Goal: Task Accomplishment & Management: Use online tool/utility

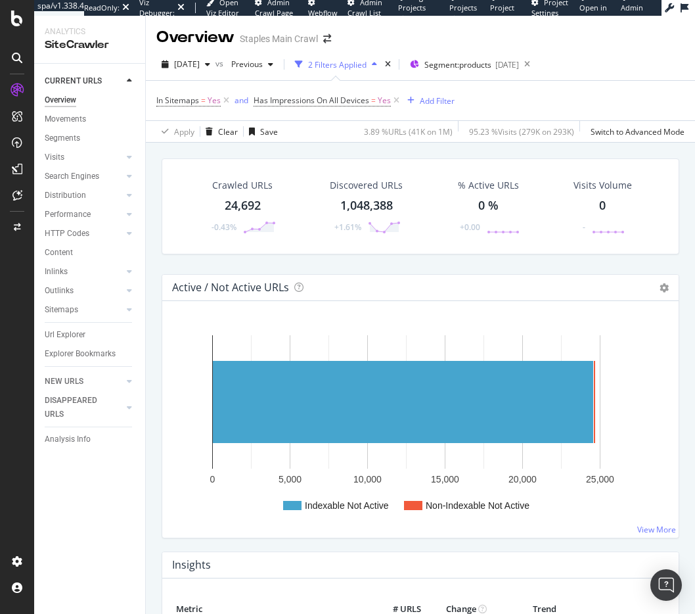
scroll to position [58, 0]
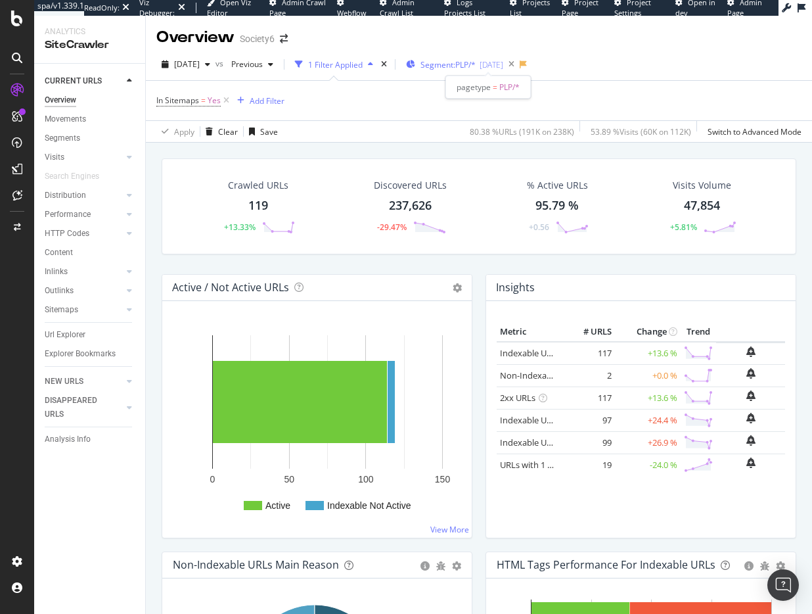
click at [476, 64] on span "Segment: PLP/*" at bounding box center [448, 64] width 55 height 11
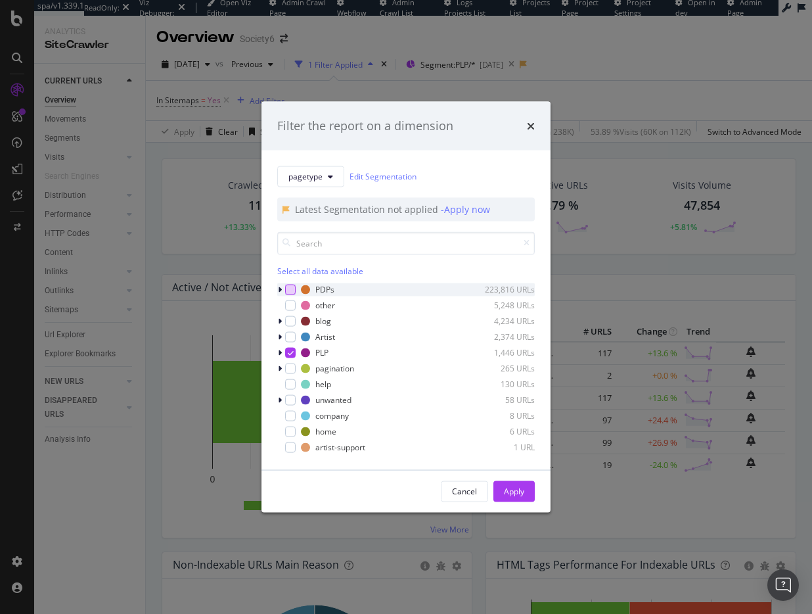
click at [289, 287] on div "modal" at bounding box center [290, 289] width 11 height 11
click at [289, 349] on icon "modal" at bounding box center [291, 352] width 6 height 7
click at [519, 490] on div "Apply" at bounding box center [514, 491] width 20 height 11
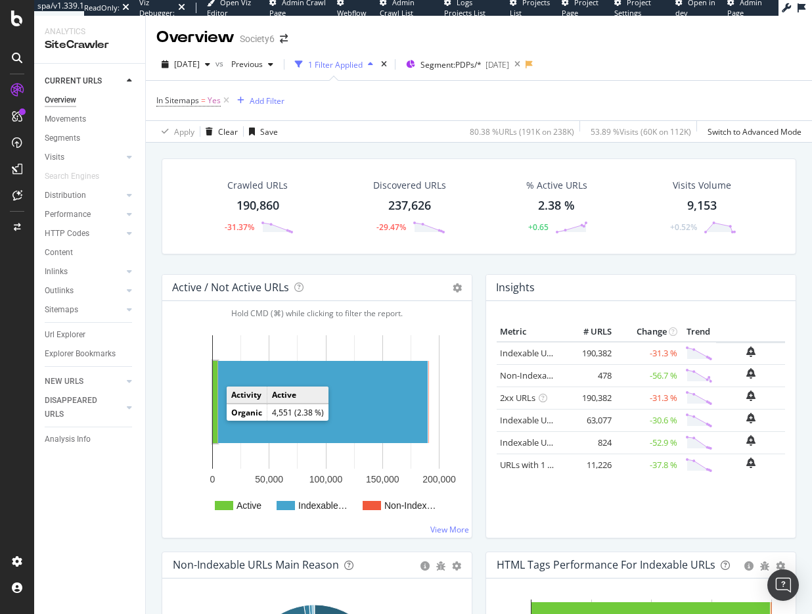
click at [216, 418] on rect "A chart." at bounding box center [215, 402] width 5 height 82
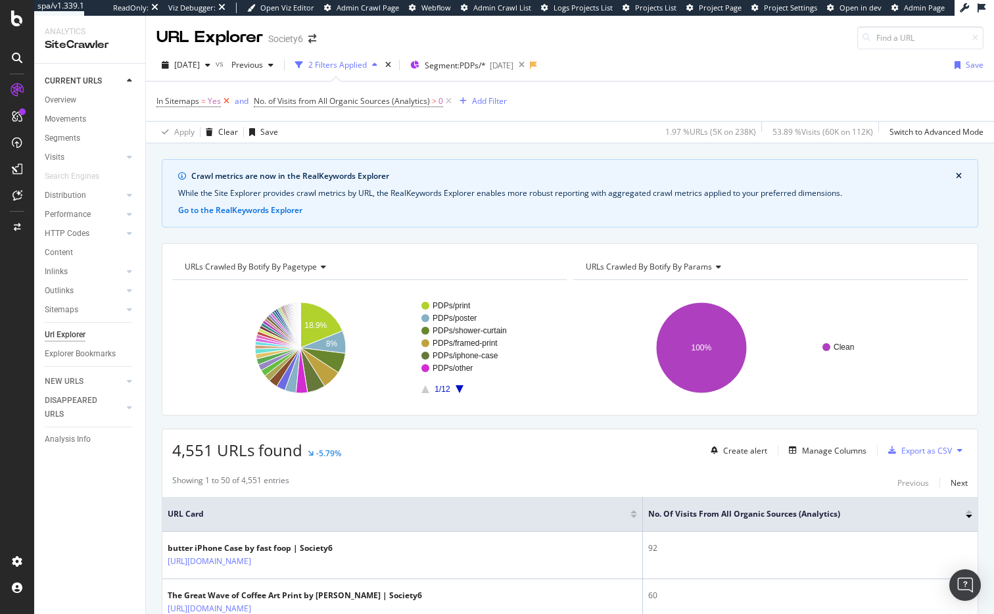
click at [227, 99] on icon at bounding box center [226, 101] width 11 height 13
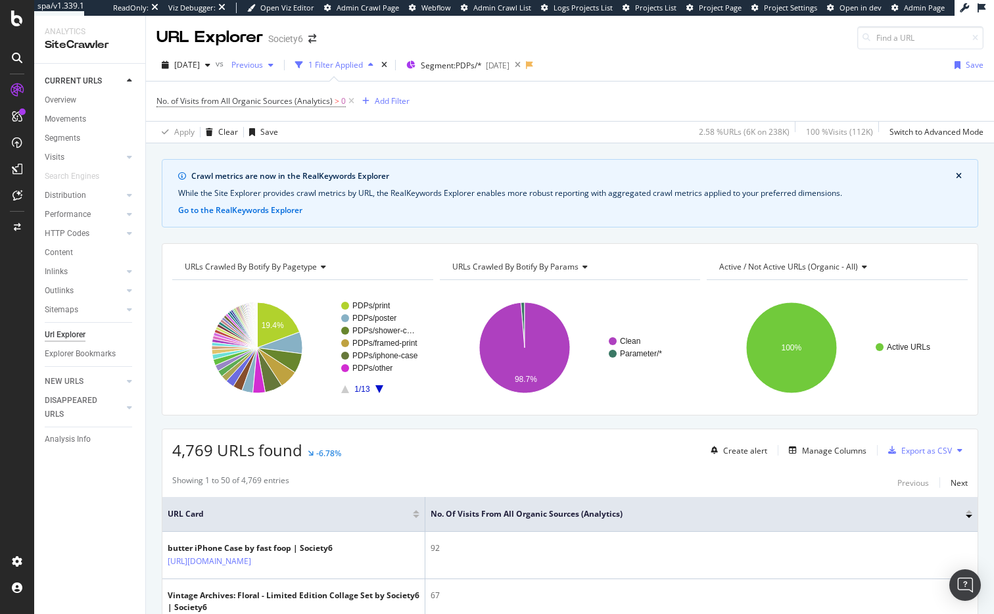
click at [263, 65] on span "Previous" at bounding box center [244, 64] width 37 height 11
click at [83, 218] on div "RealKeywords" at bounding box center [78, 216] width 58 height 13
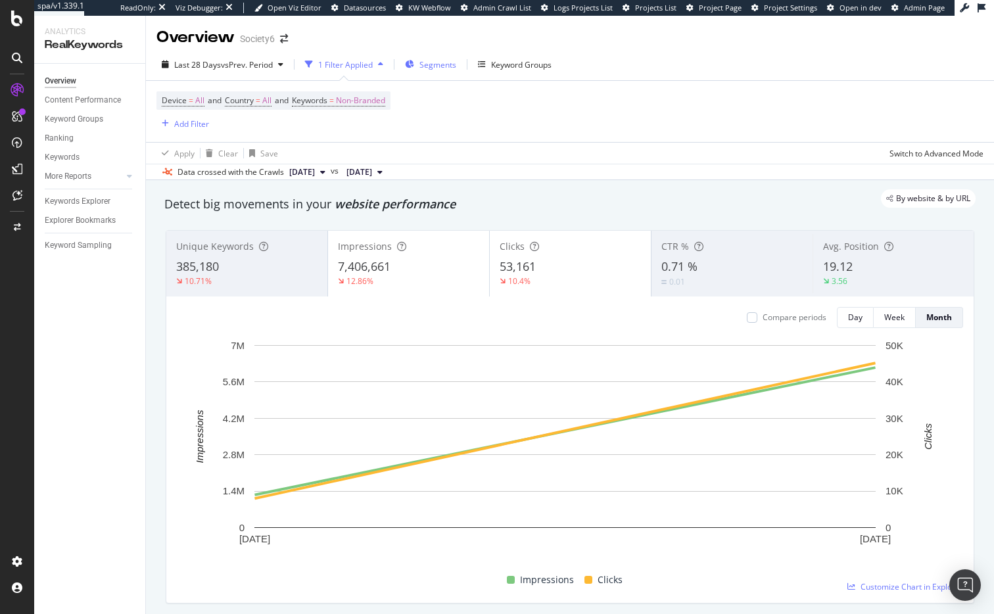
click at [431, 66] on span "Segments" at bounding box center [437, 64] width 37 height 11
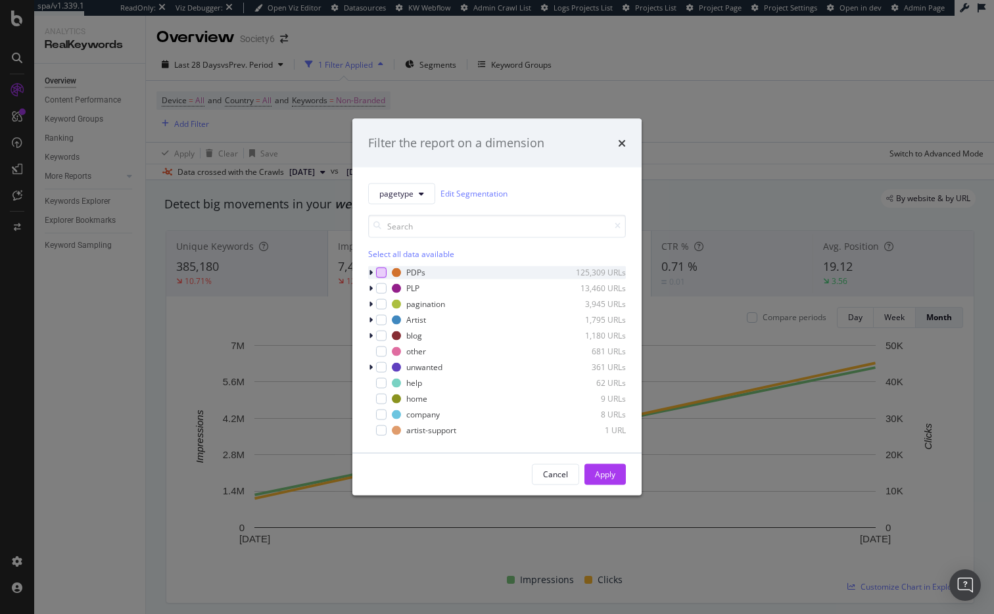
click at [383, 271] on div "modal" at bounding box center [381, 272] width 11 height 11
click at [607, 473] on div "Apply" at bounding box center [605, 474] width 20 height 11
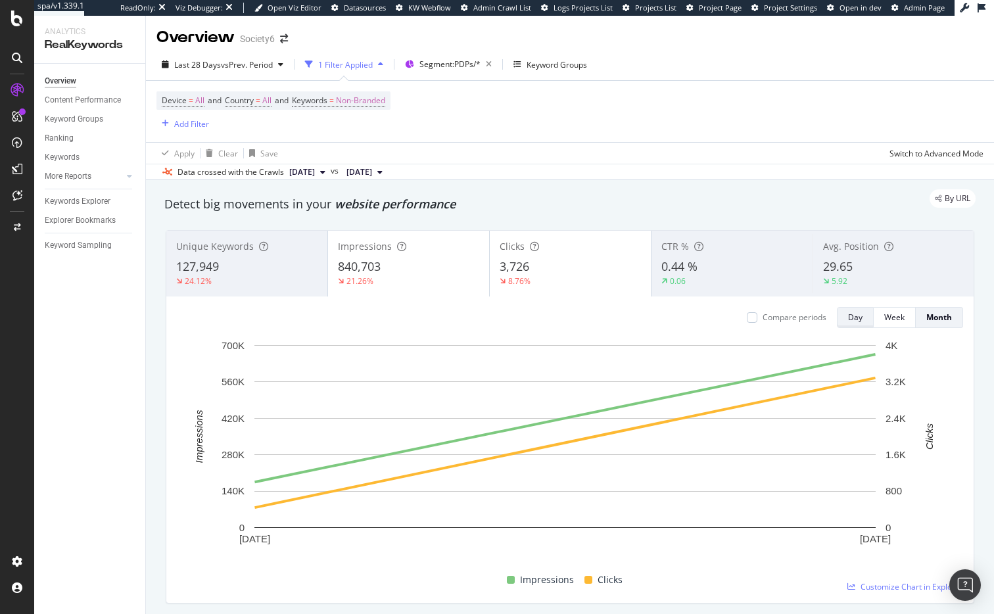
click at [812, 317] on div "Day" at bounding box center [855, 317] width 14 height 11
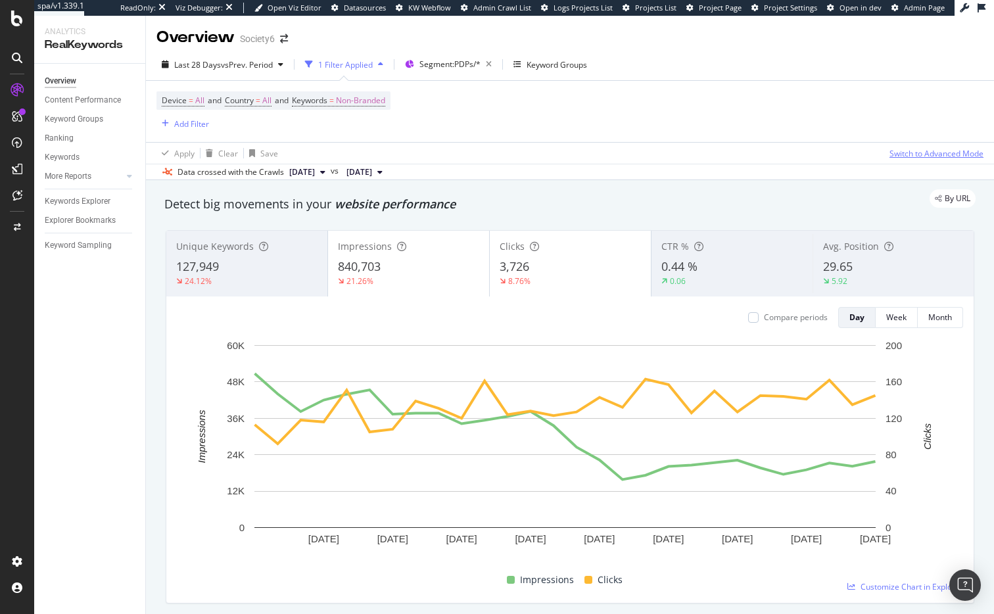
click at [812, 154] on div "Switch to Advanced Mode" at bounding box center [936, 153] width 94 height 11
click at [812, 154] on div "Switch back to Simple mode" at bounding box center [932, 153] width 102 height 11
click at [812, 154] on div "Switch to Advanced Mode" at bounding box center [936, 153] width 94 height 11
click at [259, 122] on div "Add Filter Group" at bounding box center [263, 123] width 60 height 11
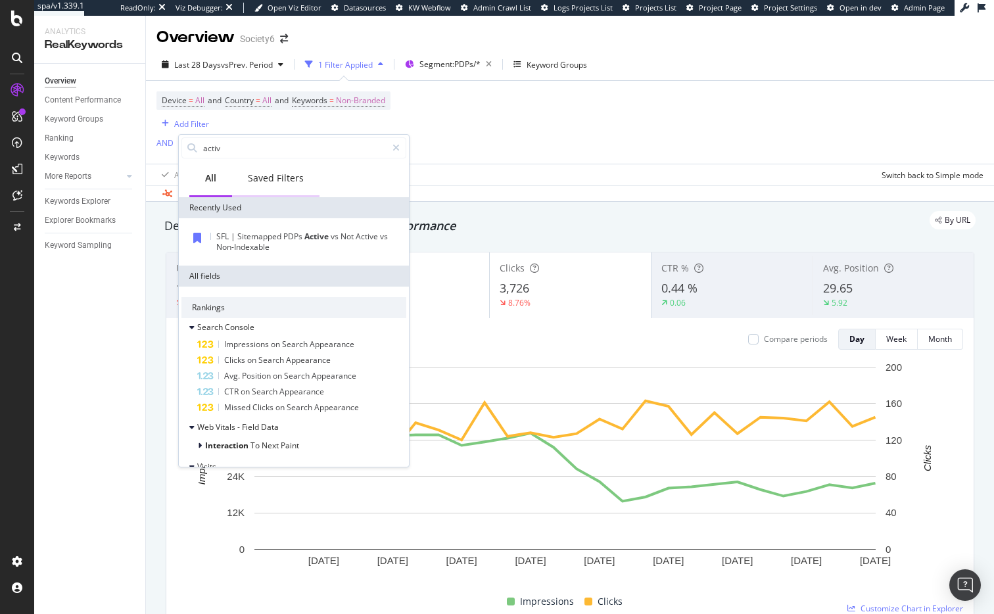
type input "active"
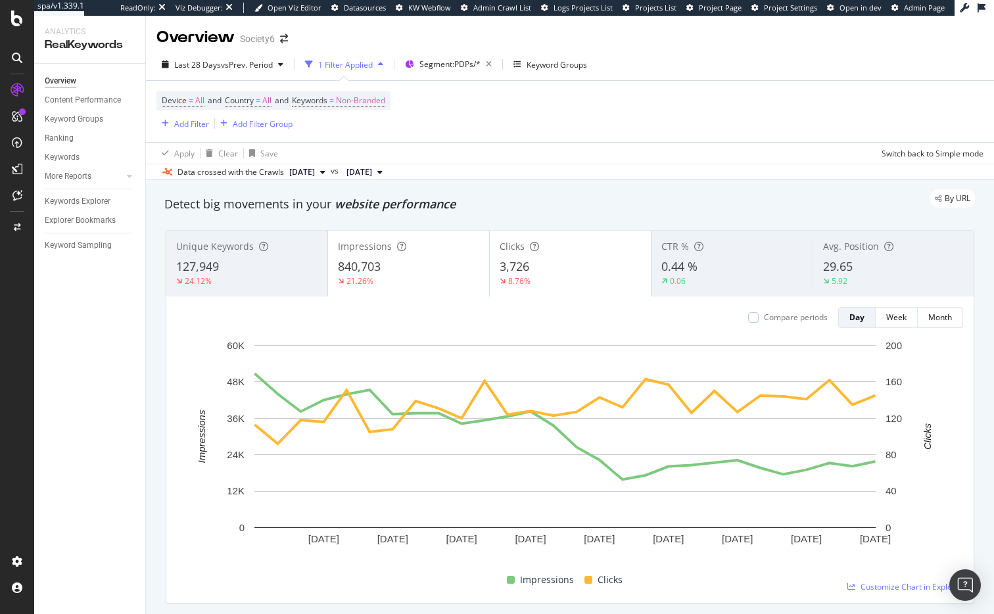
click at [409, 125] on div "Device = All and Country = All and Keywords = Non-Branded Add Filter Add Filter…" at bounding box center [569, 111] width 827 height 61
click at [183, 121] on div "Add Filter" at bounding box center [191, 123] width 35 height 11
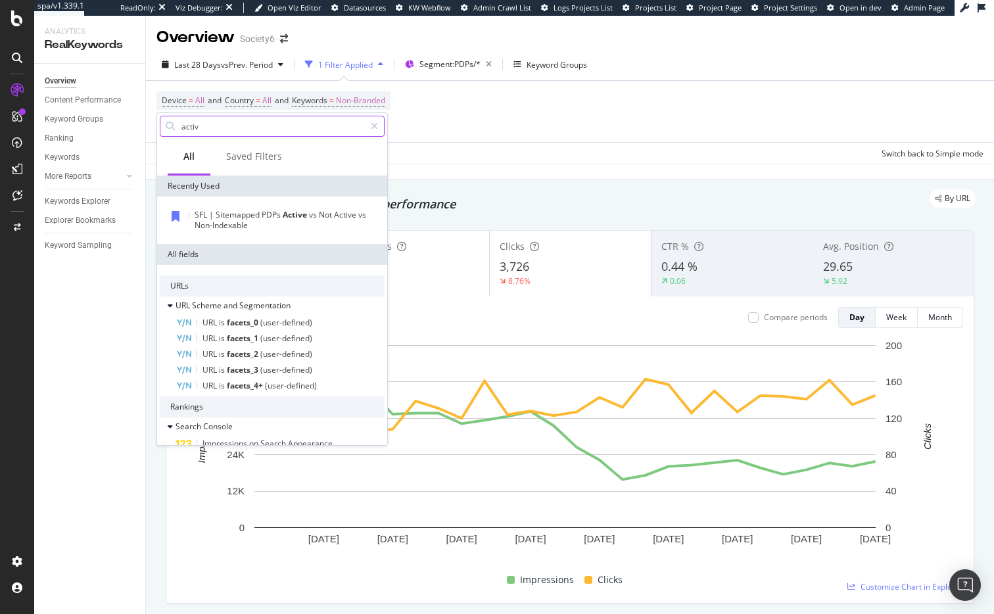
type input "active"
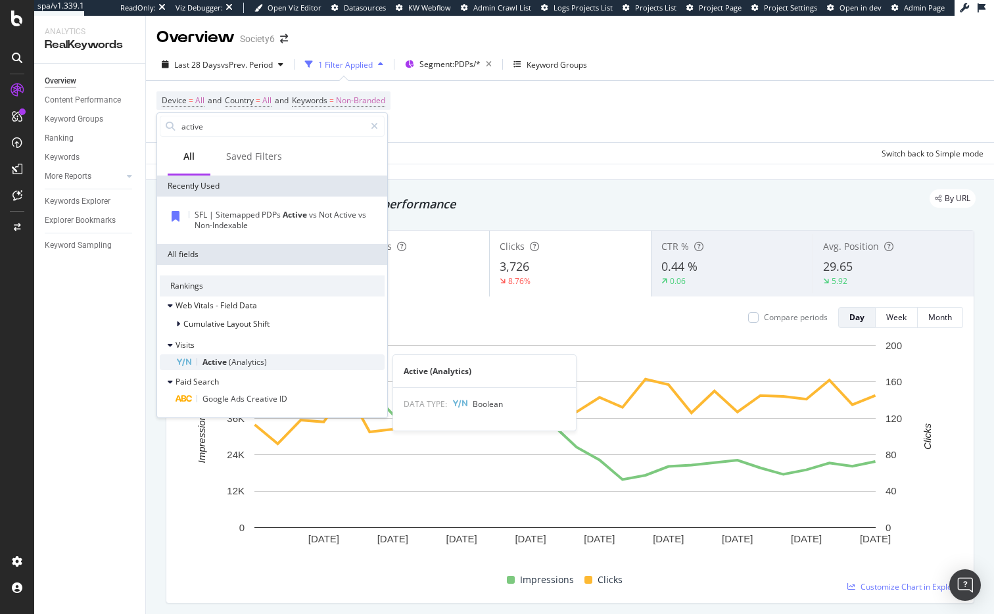
click at [216, 363] on span "Active" at bounding box center [215, 361] width 26 height 11
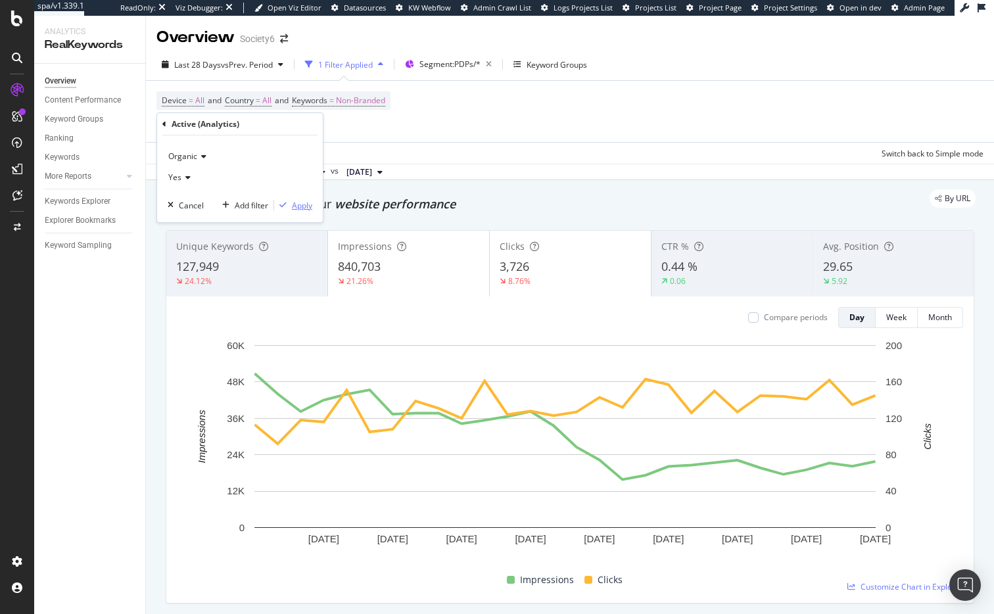
click at [300, 204] on div "Apply" at bounding box center [302, 205] width 20 height 11
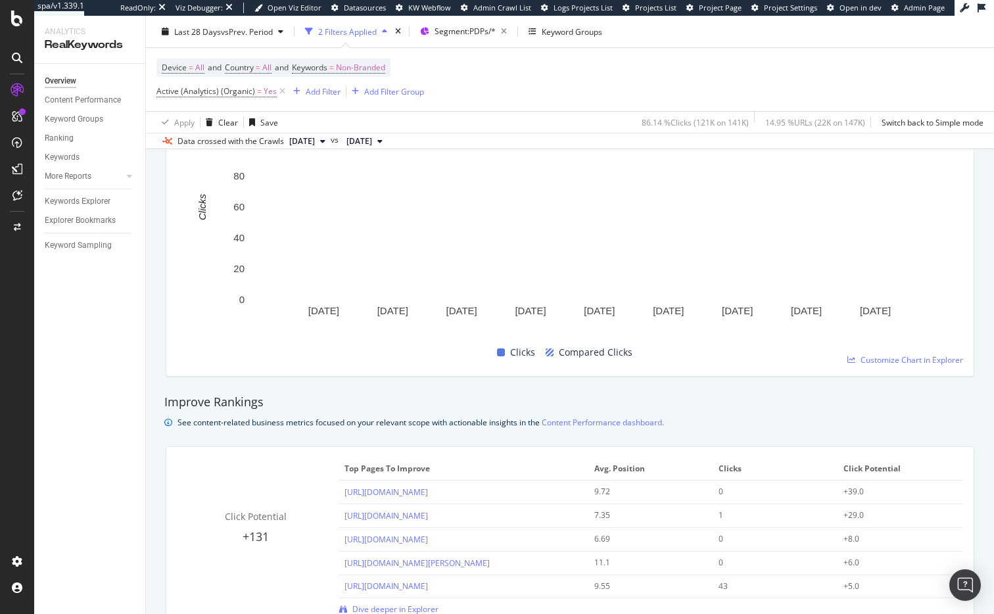
scroll to position [609, 0]
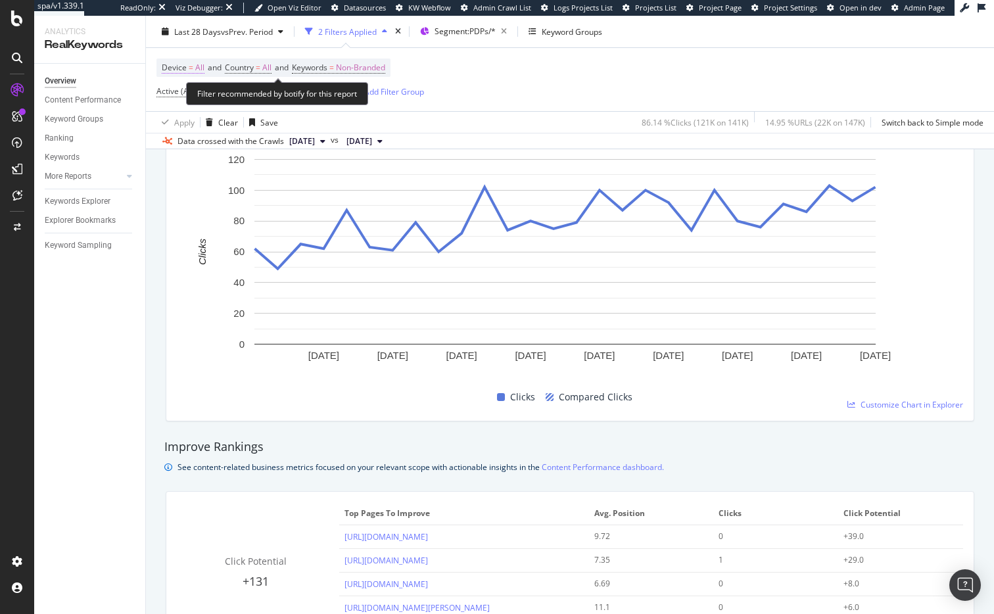
click at [197, 66] on span "All" at bounding box center [199, 67] width 9 height 18
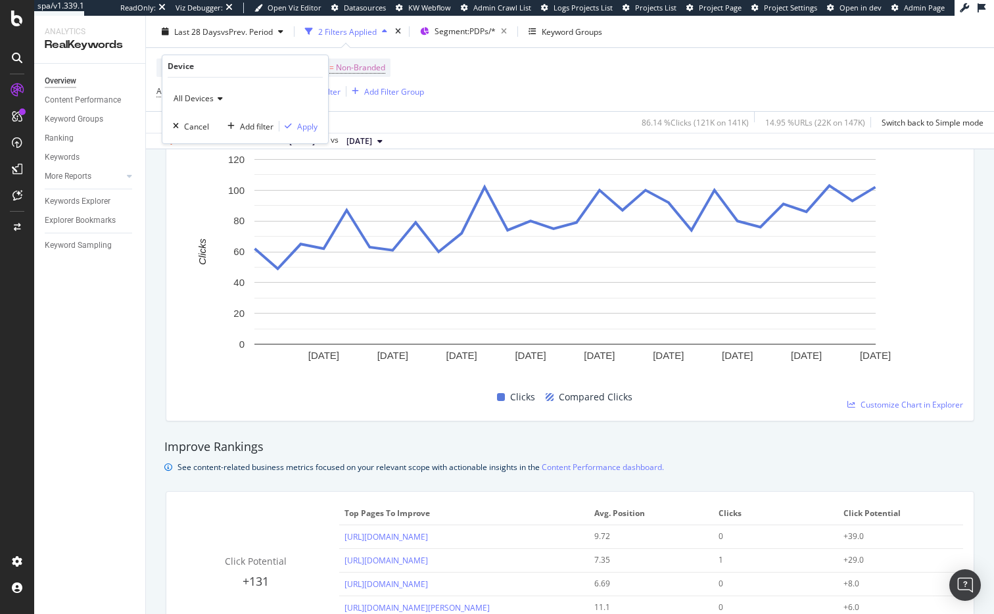
click at [219, 97] on icon at bounding box center [218, 99] width 9 height 8
click at [473, 89] on div "Device = All and Country = All and Keywords = Non-Branded Active (Analytics) (O…" at bounding box center [569, 79] width 827 height 63
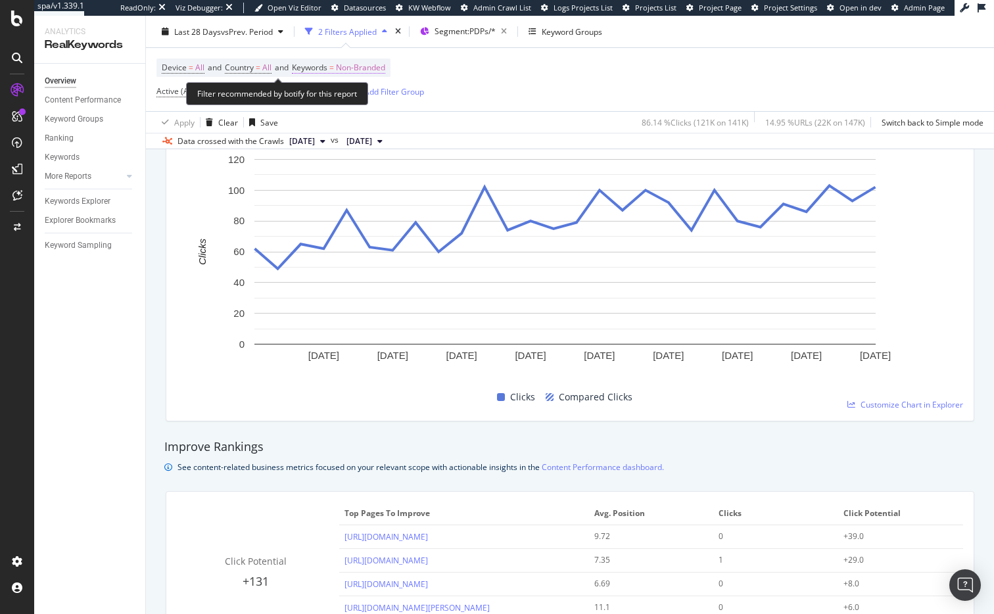
click at [313, 68] on span "Keywords" at bounding box center [309, 67] width 35 height 11
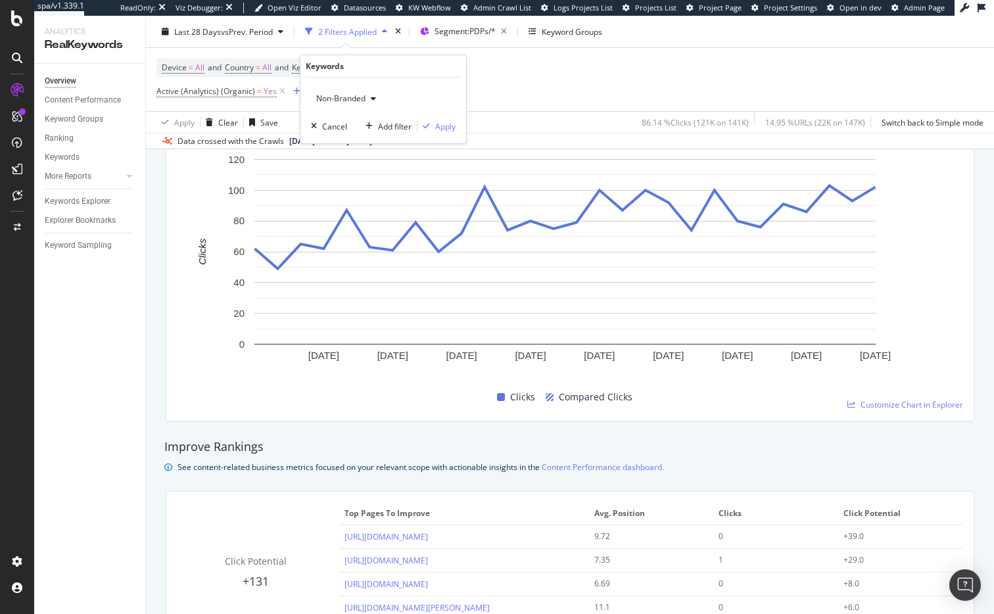
click at [525, 83] on div "Device = All and Country = All and Keywords = Non-Branded Active (Analytics) (O…" at bounding box center [569, 79] width 827 height 63
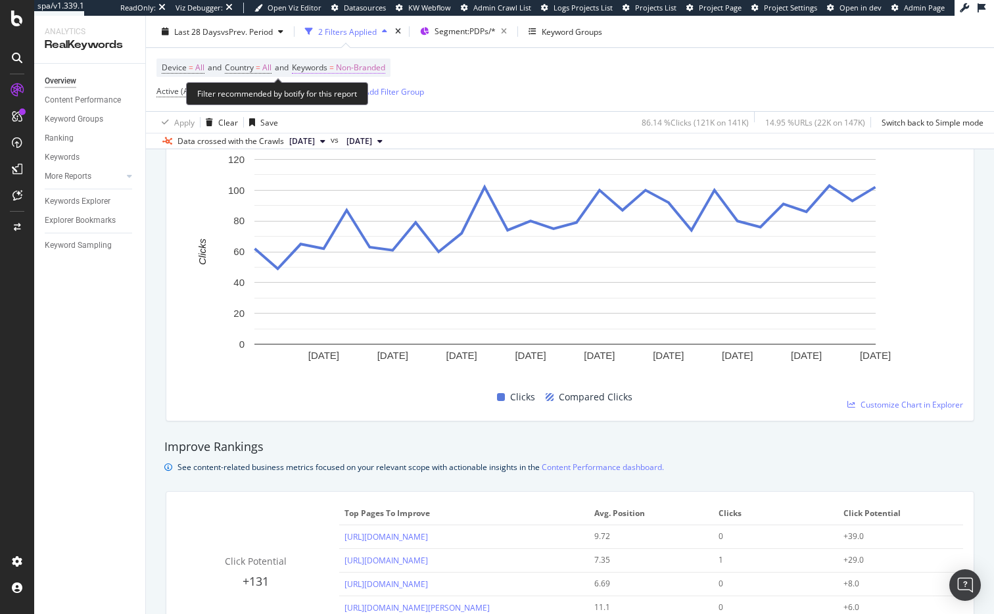
click at [317, 69] on span "Keywords" at bounding box center [309, 67] width 35 height 11
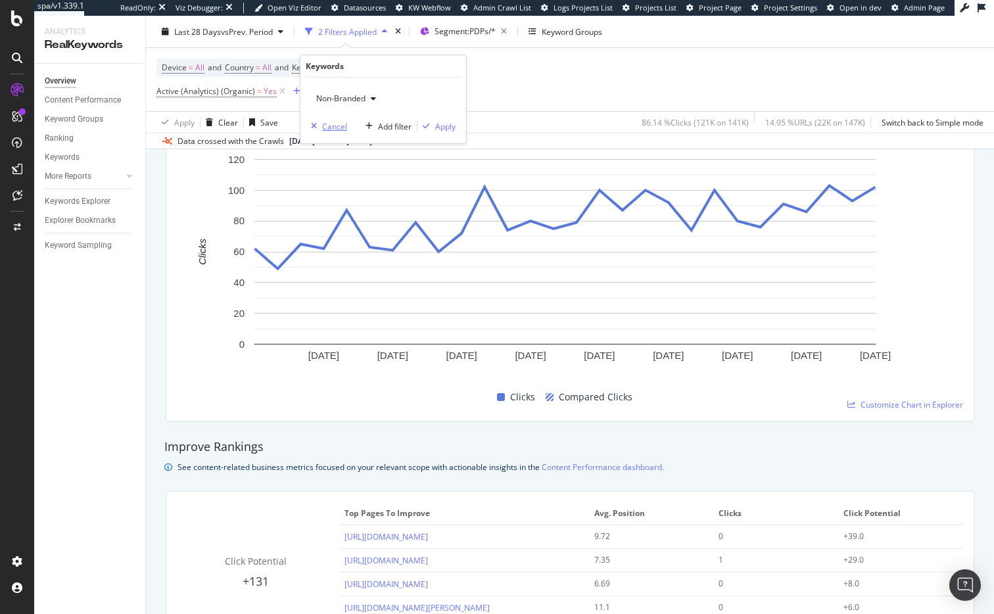
click at [313, 126] on icon "button" at bounding box center [314, 126] width 6 height 8
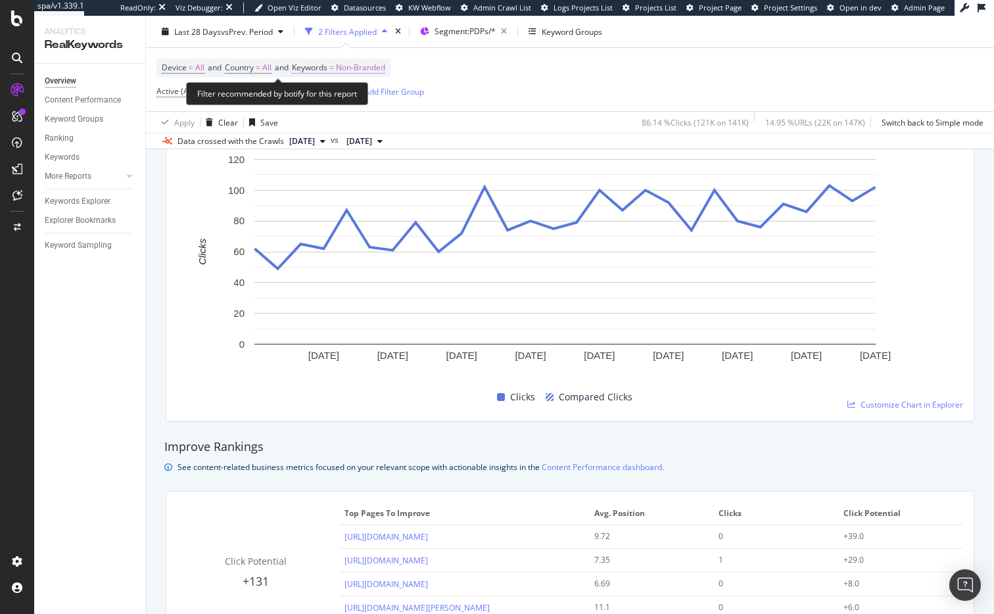
click at [315, 66] on span "Keywords" at bounding box center [309, 67] width 35 height 11
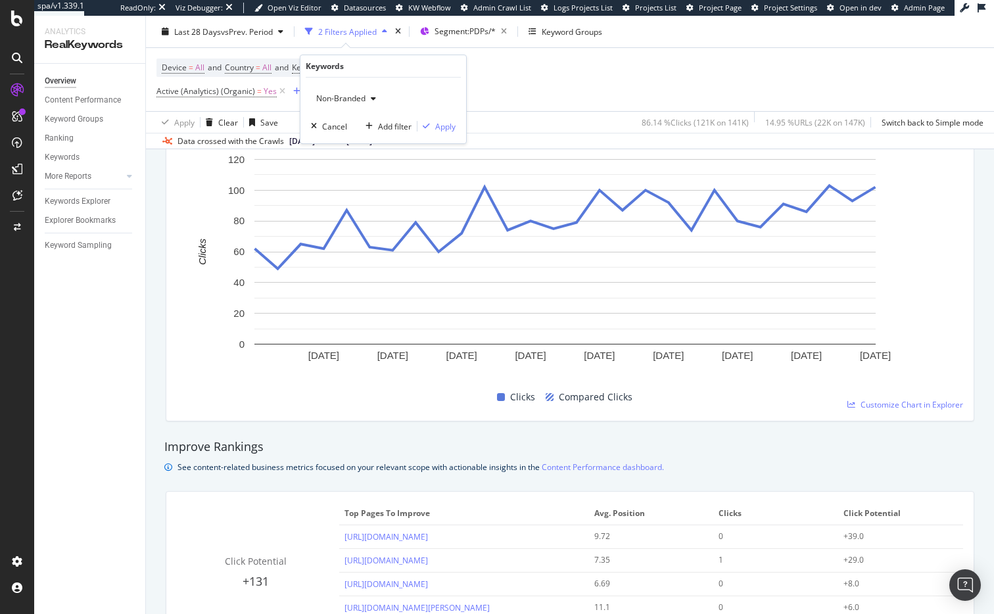
click at [374, 99] on icon "button" at bounding box center [373, 99] width 5 height 8
click at [332, 200] on span "All" at bounding box center [389, 201] width 134 height 12
click at [444, 128] on div "Apply" at bounding box center [445, 126] width 20 height 11
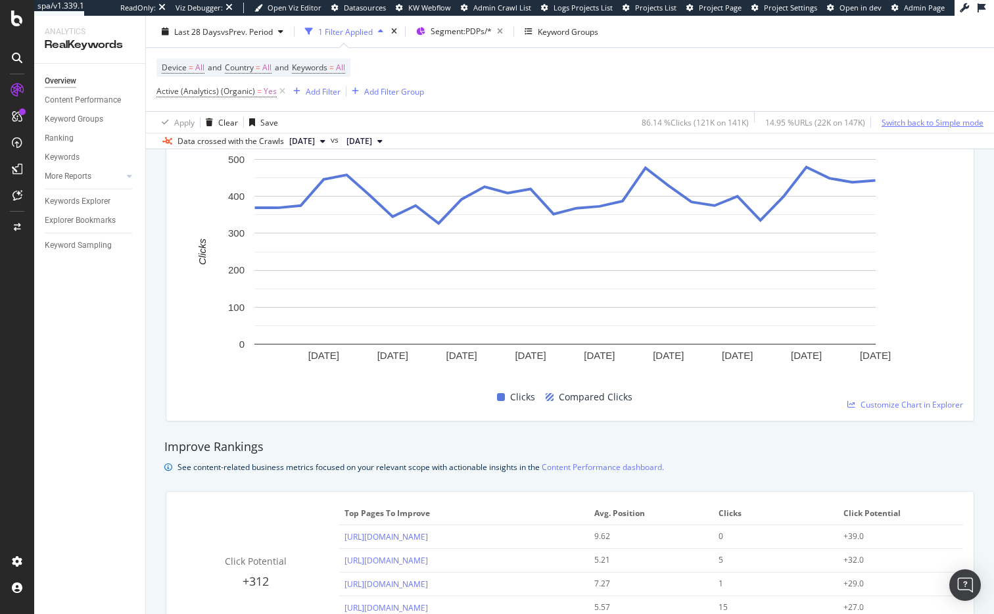
click at [812, 122] on div "Switch back to Simple mode" at bounding box center [932, 121] width 102 height 11
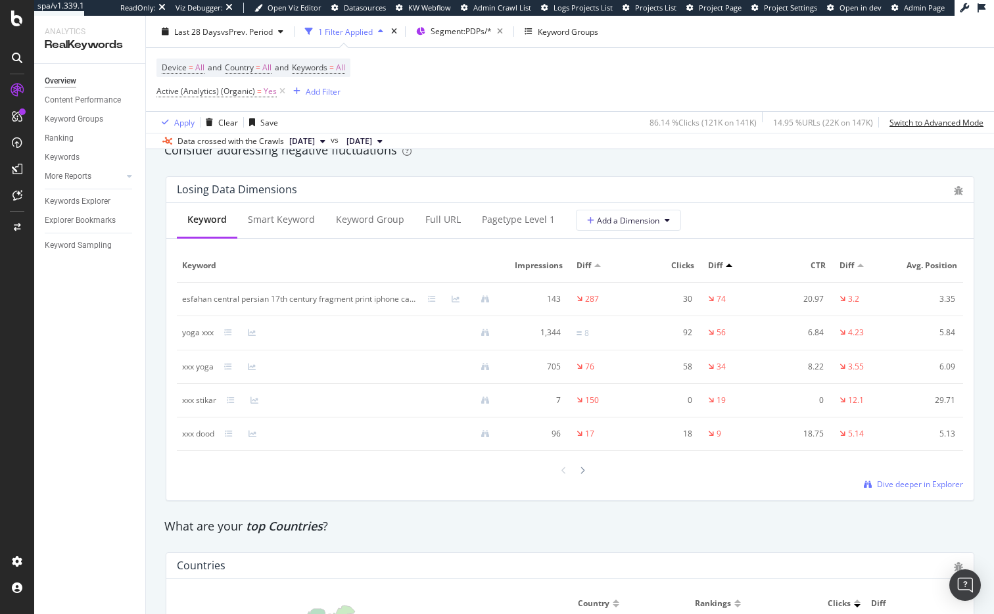
scroll to position [1596, 0]
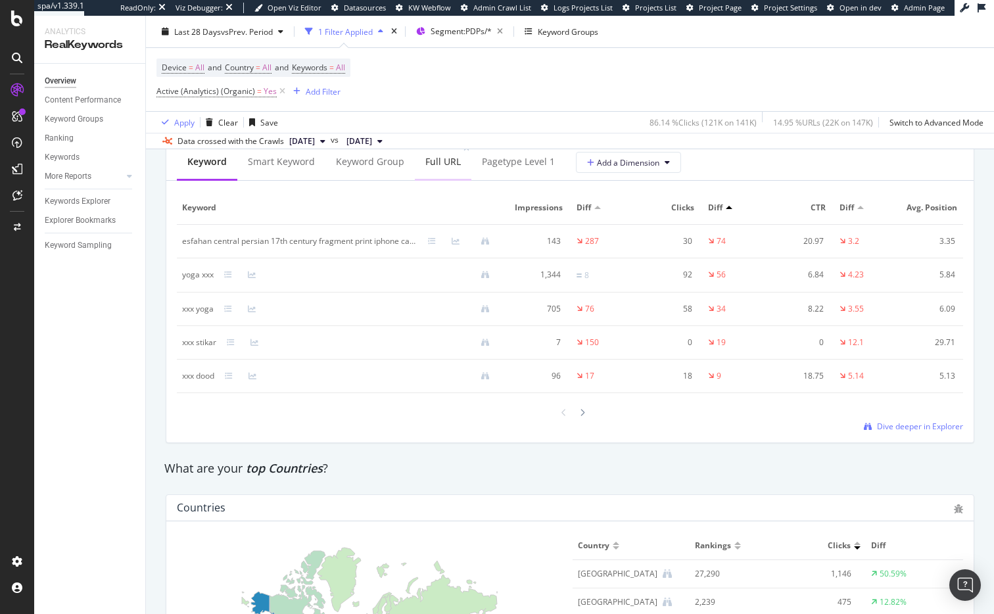
click at [444, 168] on div "Full URL" at bounding box center [442, 161] width 35 height 13
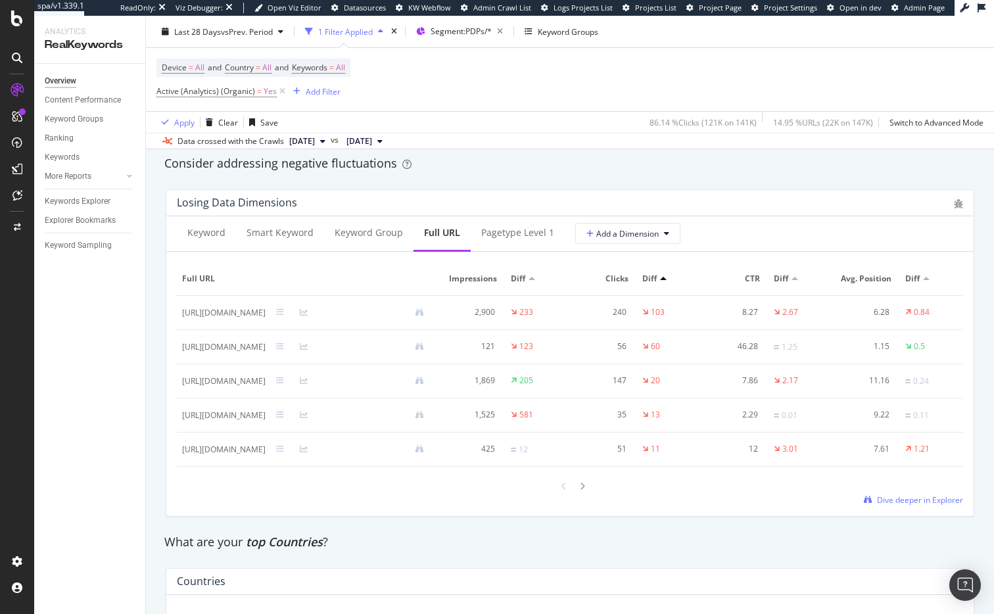
scroll to position [1497, 0]
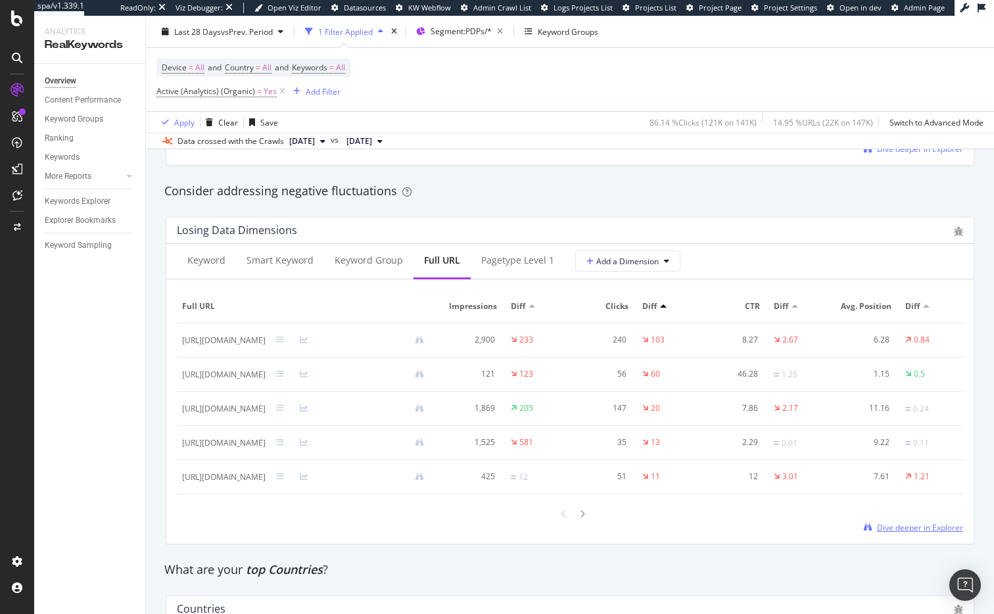
click at [812, 533] on span "Dive deeper in Explorer" at bounding box center [920, 527] width 86 height 11
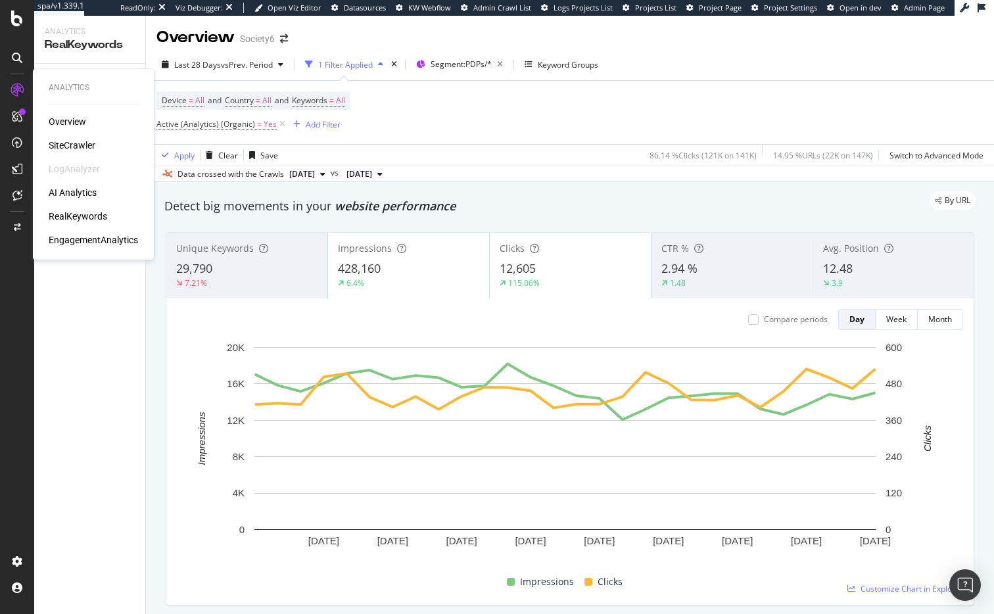
click at [76, 145] on div "SiteCrawler" at bounding box center [72, 145] width 47 height 13
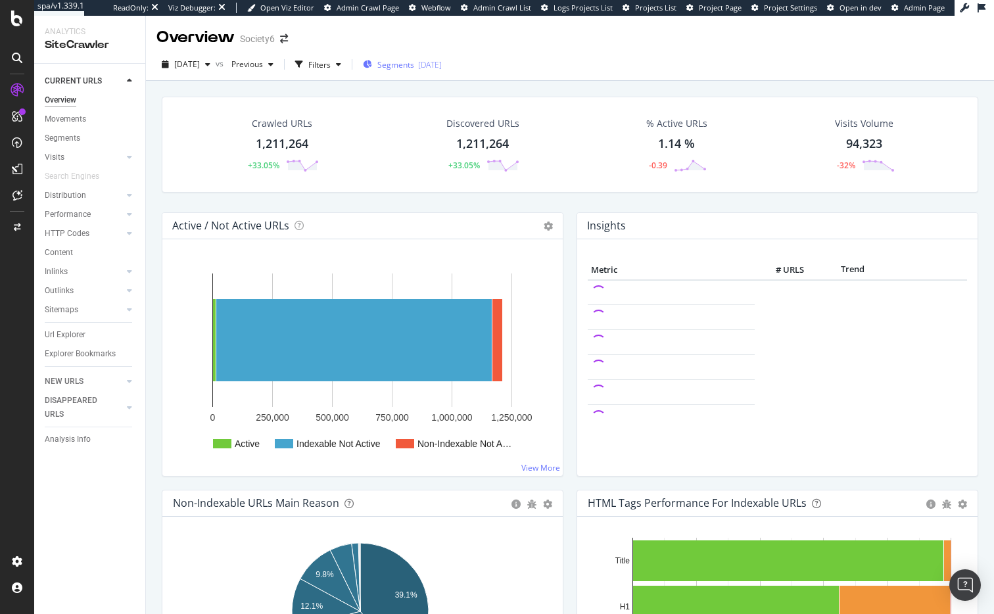
click at [409, 62] on span "Segments" at bounding box center [395, 64] width 37 height 11
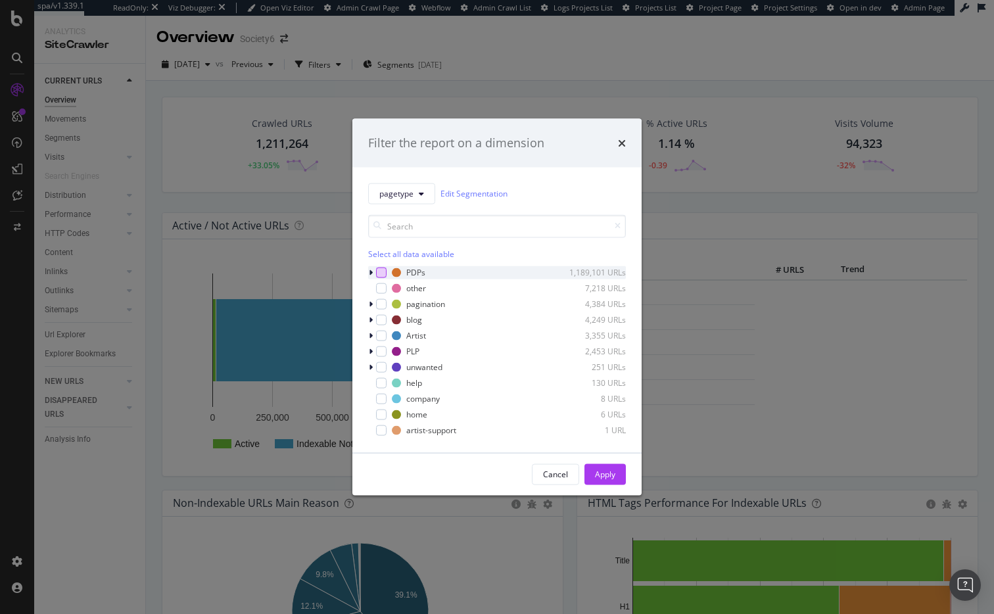
click at [380, 275] on div "modal" at bounding box center [381, 272] width 11 height 11
click at [601, 471] on div "Apply" at bounding box center [605, 474] width 20 height 11
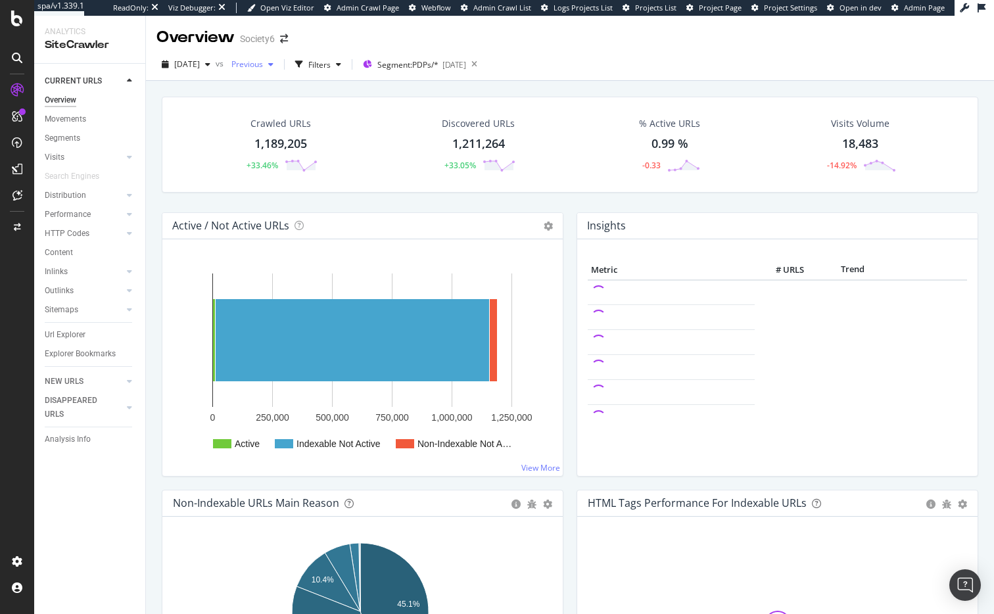
click at [263, 64] on span "Previous" at bounding box center [244, 63] width 37 height 11
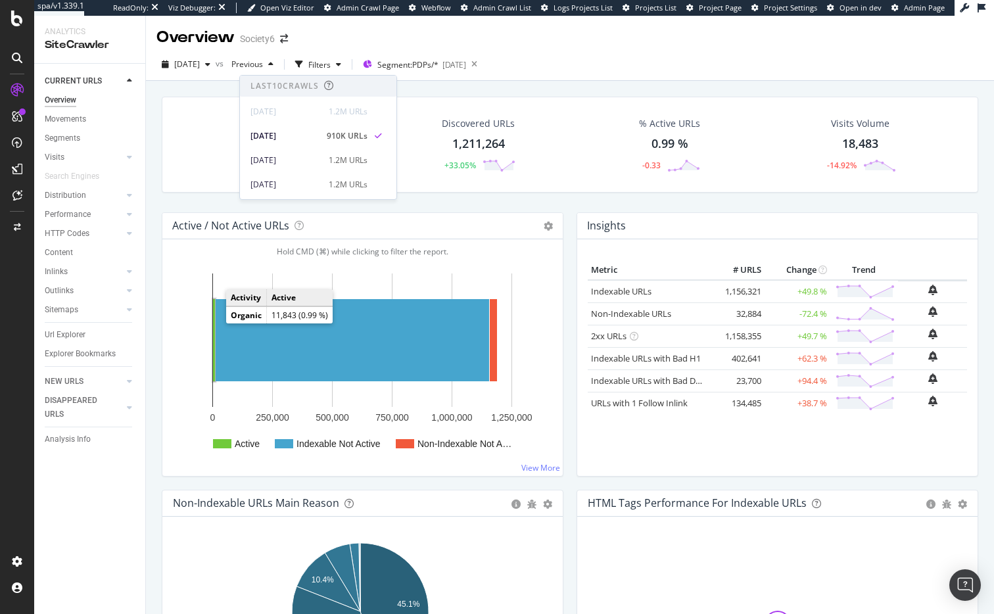
click at [213, 323] on rect "A chart." at bounding box center [214, 340] width 2 height 82
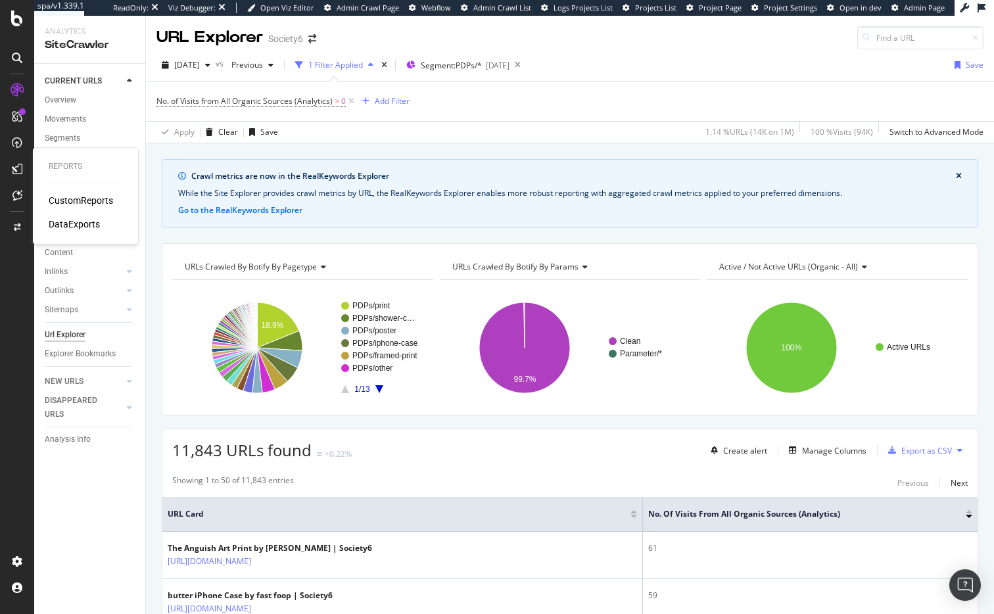
click at [82, 225] on div "DataExports" at bounding box center [74, 224] width 51 height 13
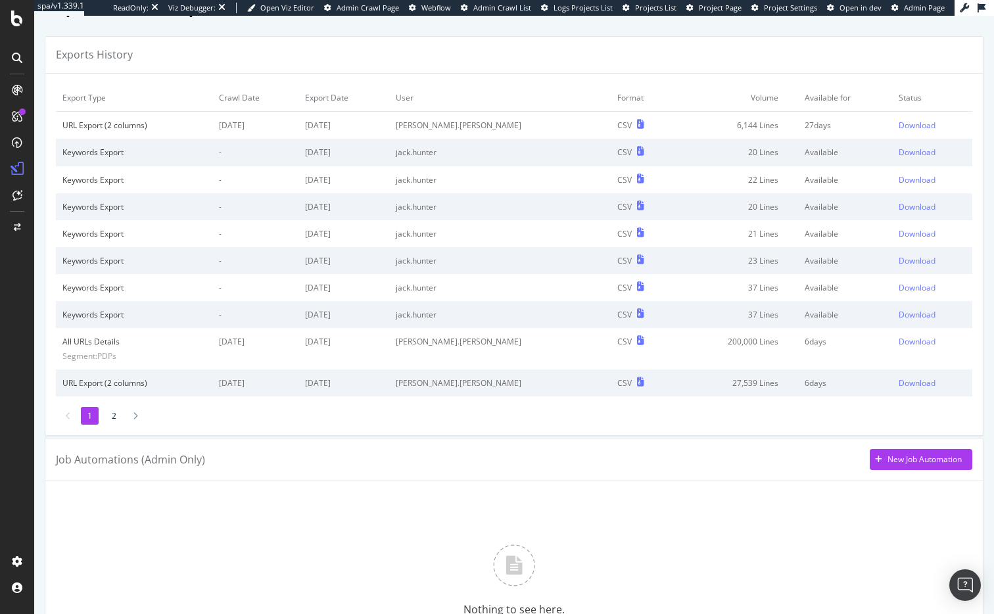
scroll to position [26, 0]
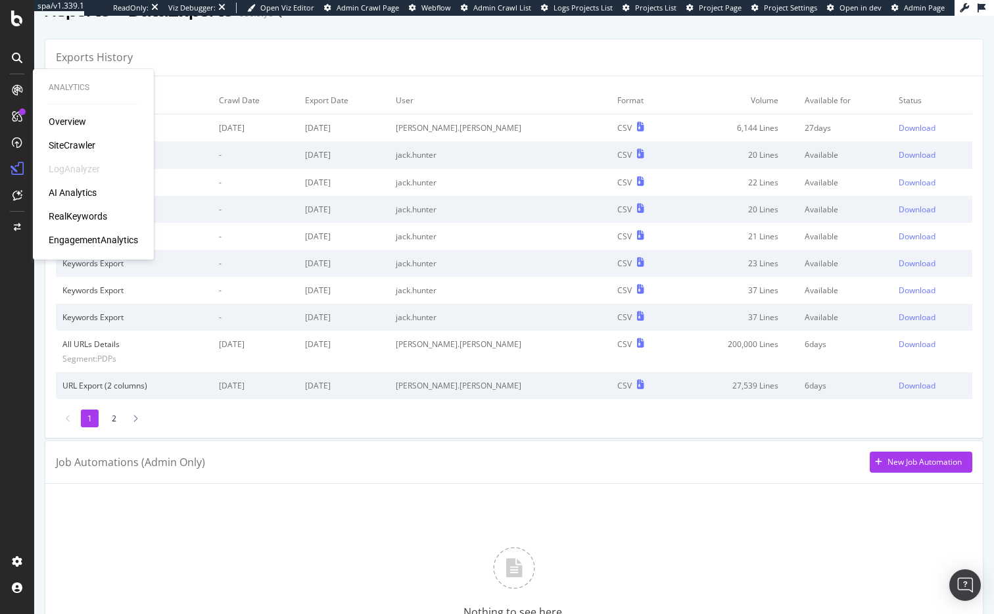
click at [80, 145] on div "SiteCrawler" at bounding box center [72, 145] width 47 height 13
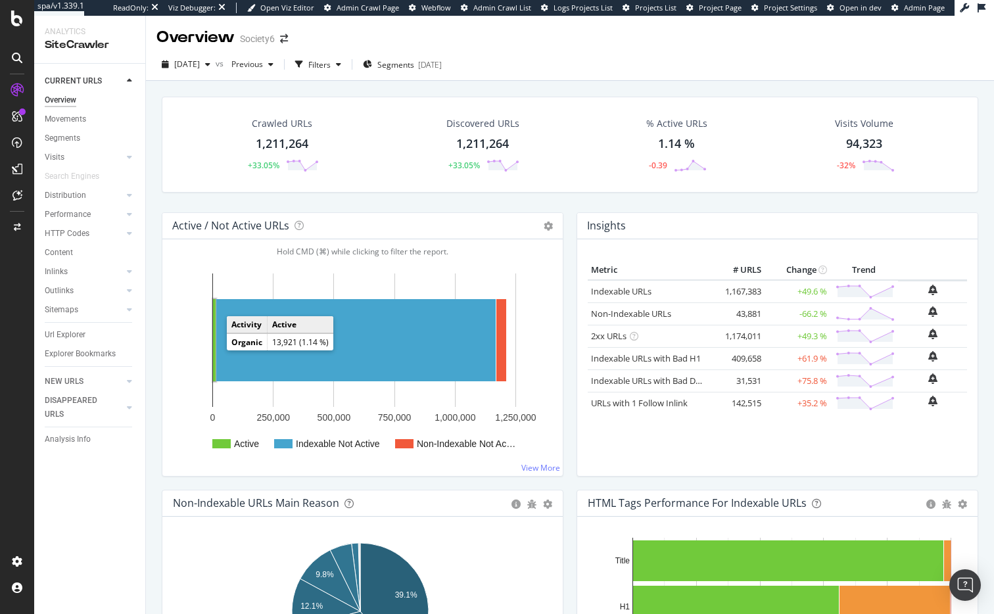
click at [214, 349] on rect "A chart." at bounding box center [214, 340] width 3 height 82
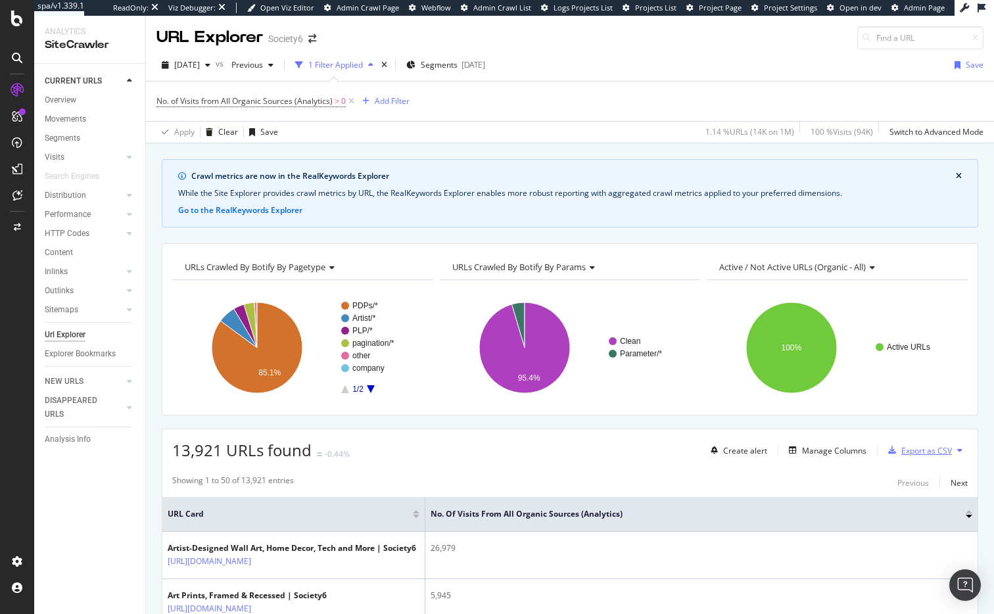
click at [908, 450] on div "Export as CSV" at bounding box center [926, 450] width 51 height 11
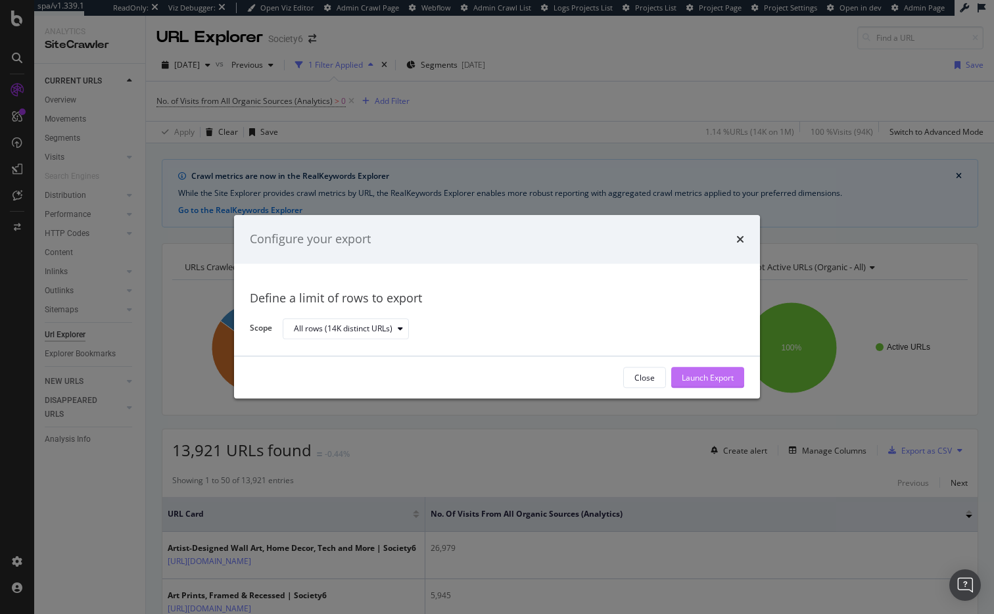
click at [695, 375] on div "Launch Export" at bounding box center [708, 377] width 52 height 11
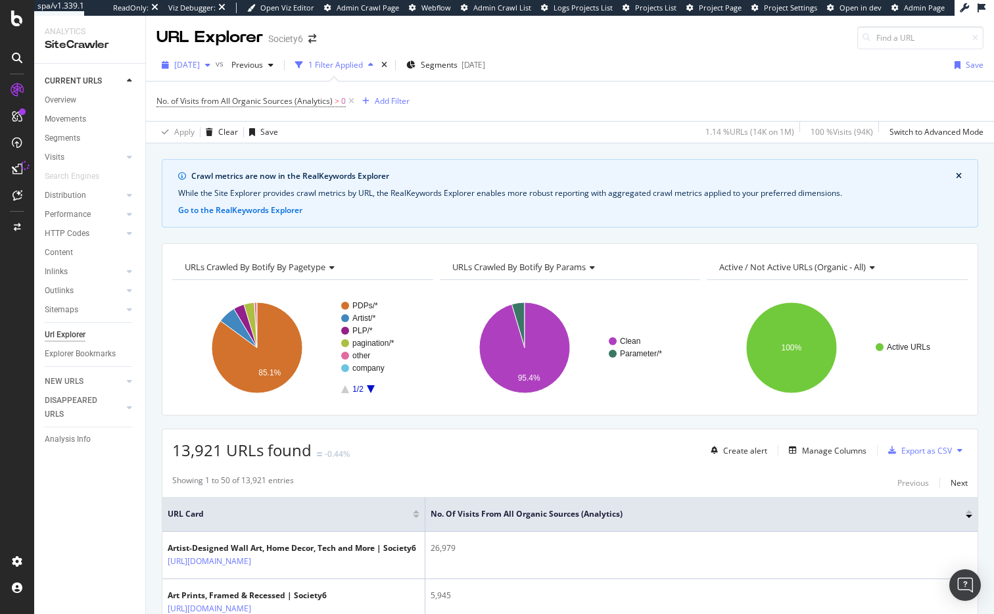
click at [189, 64] on span "[DATE]" at bounding box center [187, 64] width 26 height 11
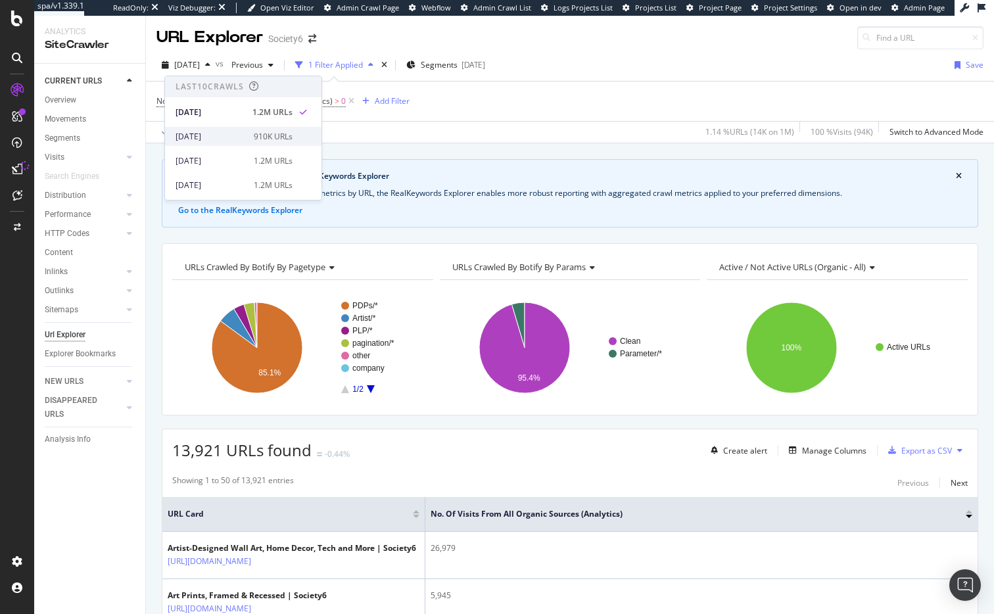
click at [202, 135] on div "[DATE]" at bounding box center [210, 137] width 70 height 12
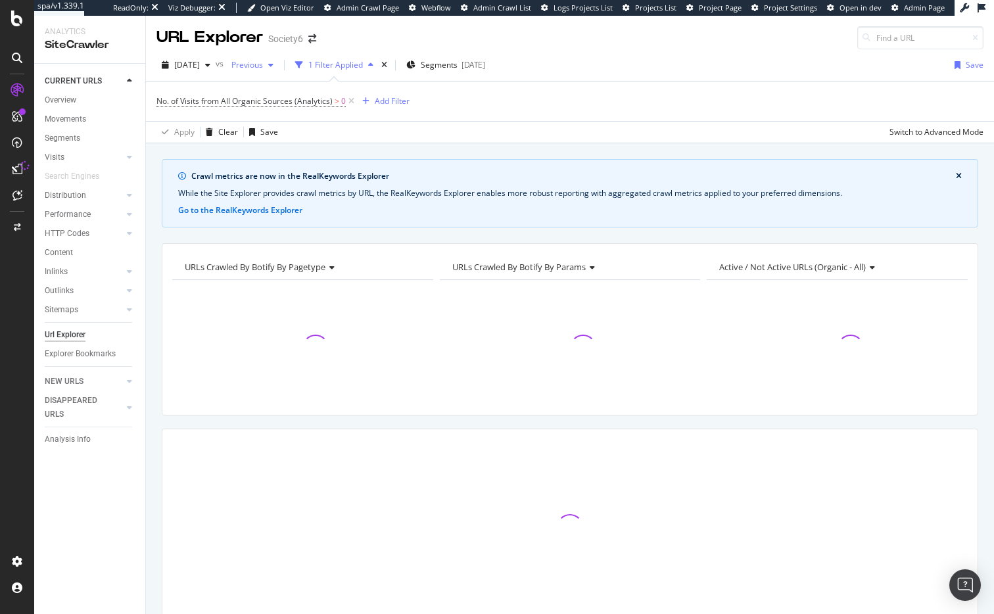
click at [263, 60] on span "Previous" at bounding box center [244, 64] width 37 height 11
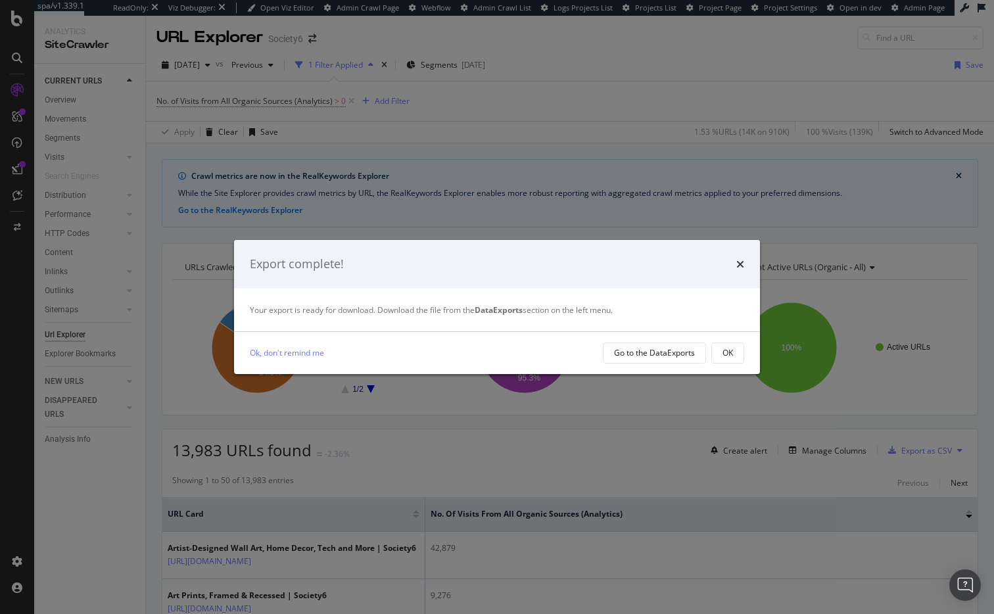
click at [277, 113] on div "Export complete! Your export is ready for download. Download the file from the …" at bounding box center [497, 307] width 994 height 614
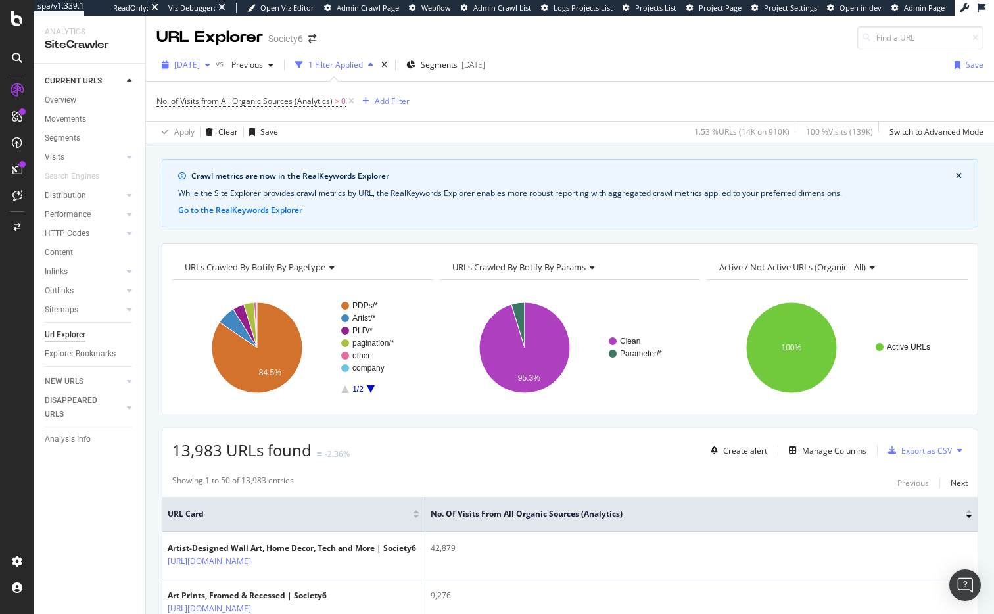
click at [200, 64] on span "[DATE]" at bounding box center [187, 64] width 26 height 11
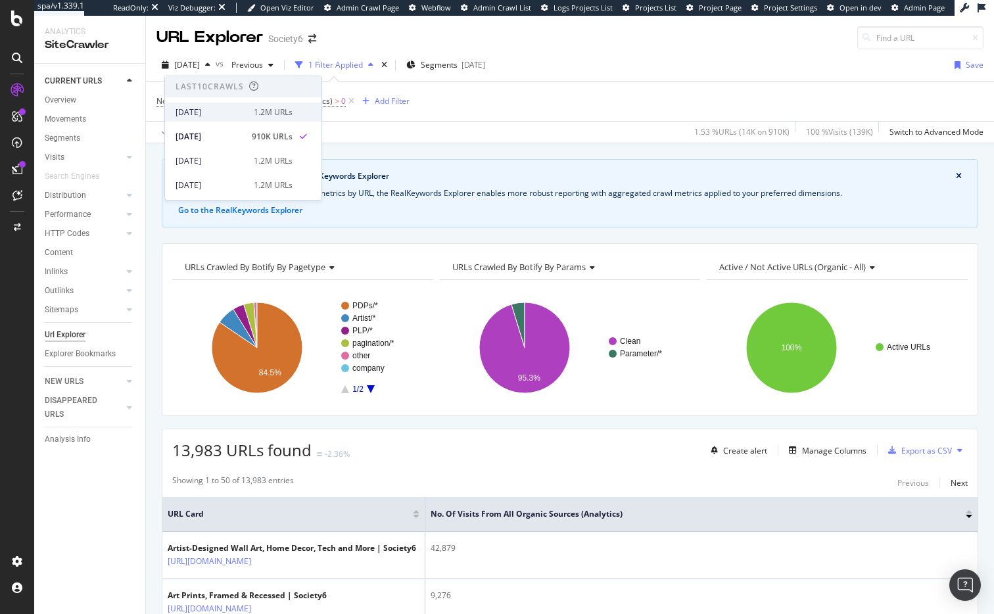
click at [201, 110] on div "[DATE]" at bounding box center [210, 112] width 70 height 12
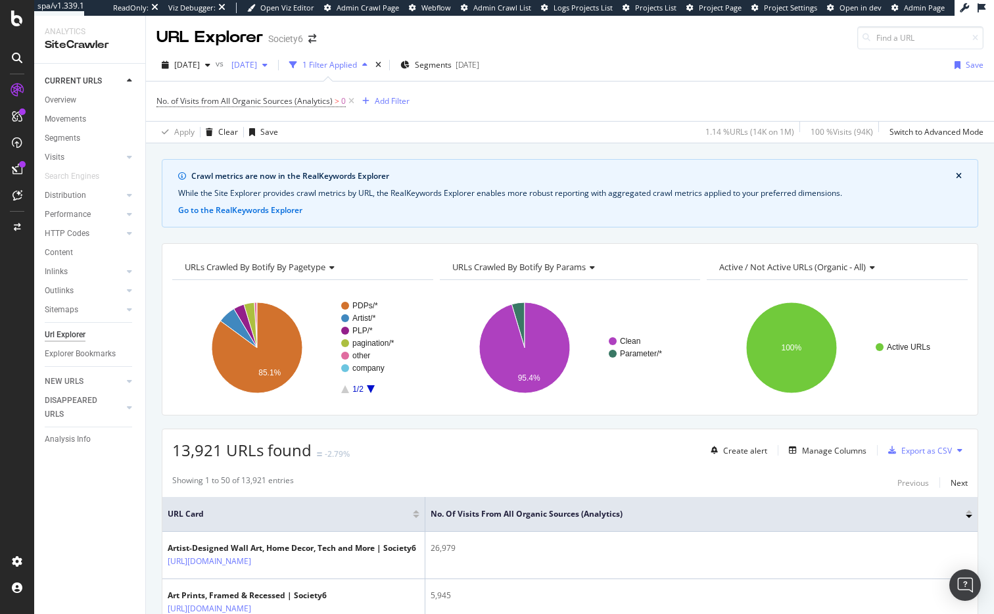
click at [257, 65] on span "[DATE]" at bounding box center [241, 64] width 31 height 11
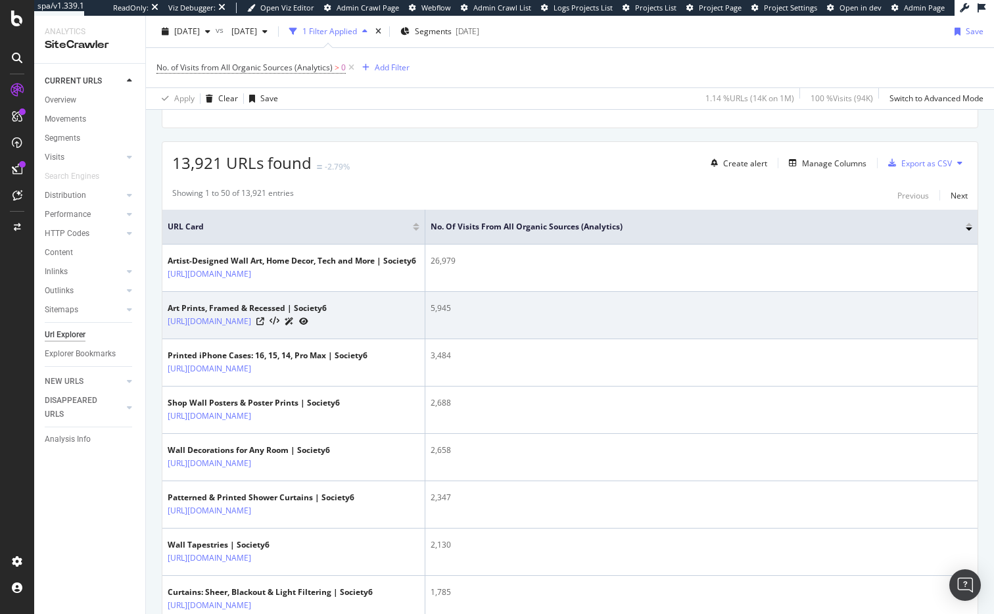
scroll to position [283, 0]
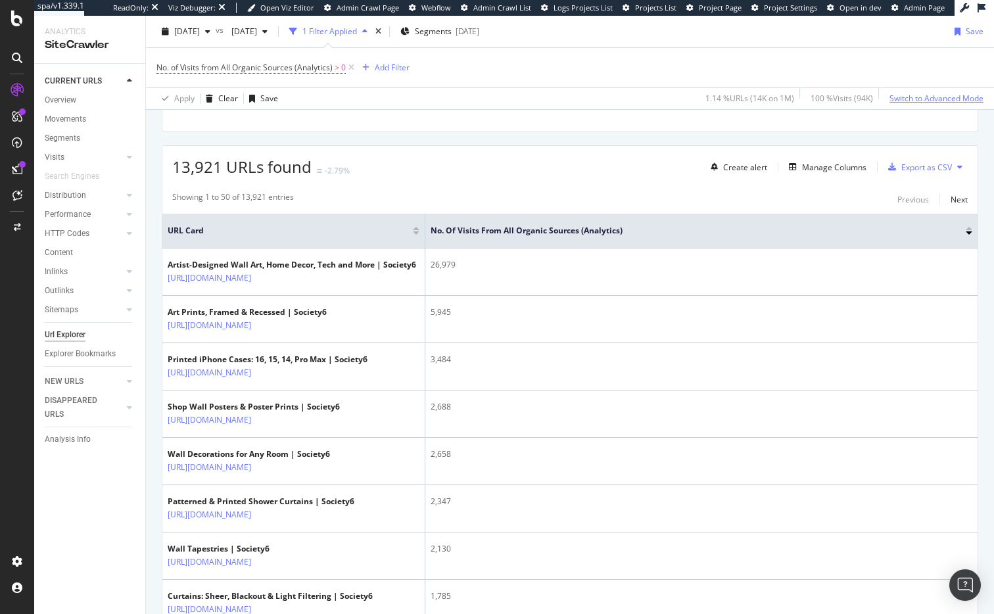
click at [919, 99] on div "Switch to Advanced Mode" at bounding box center [936, 98] width 94 height 11
click at [461, 66] on div "Add Filter Group" at bounding box center [463, 67] width 60 height 11
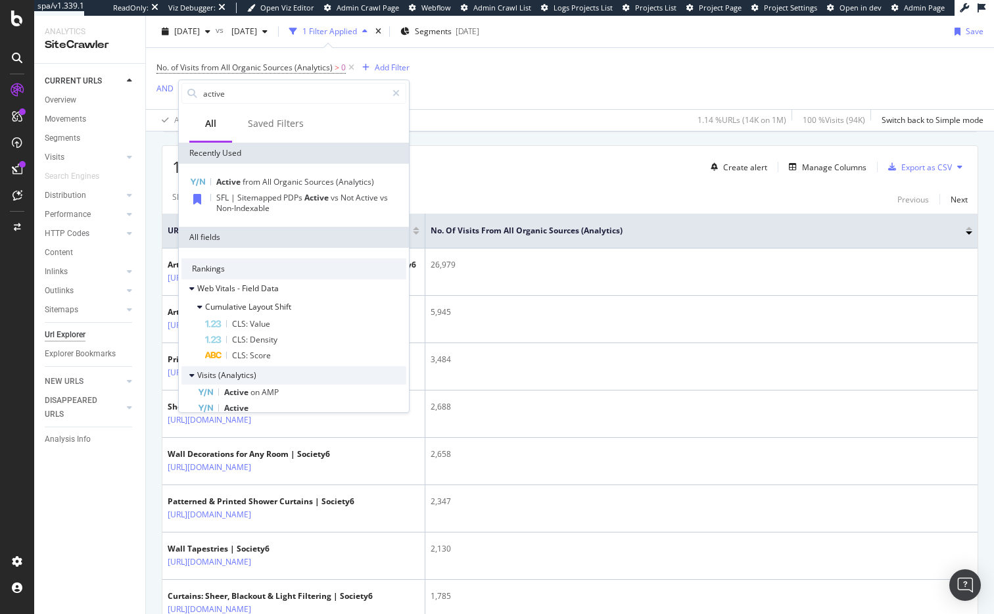
scroll to position [14, 0]
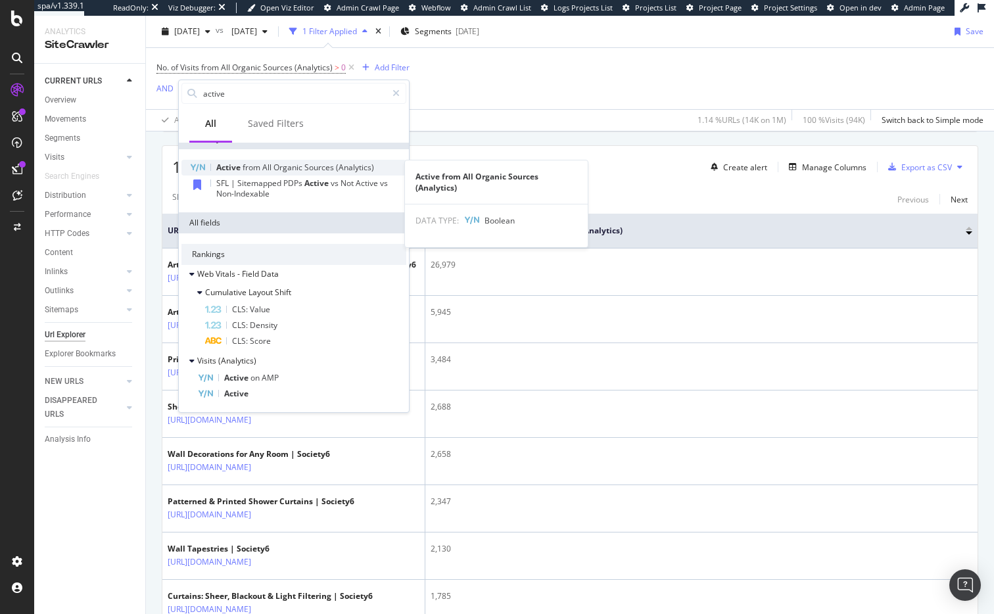
type input "active"
click at [264, 168] on span "All" at bounding box center [267, 167] width 11 height 11
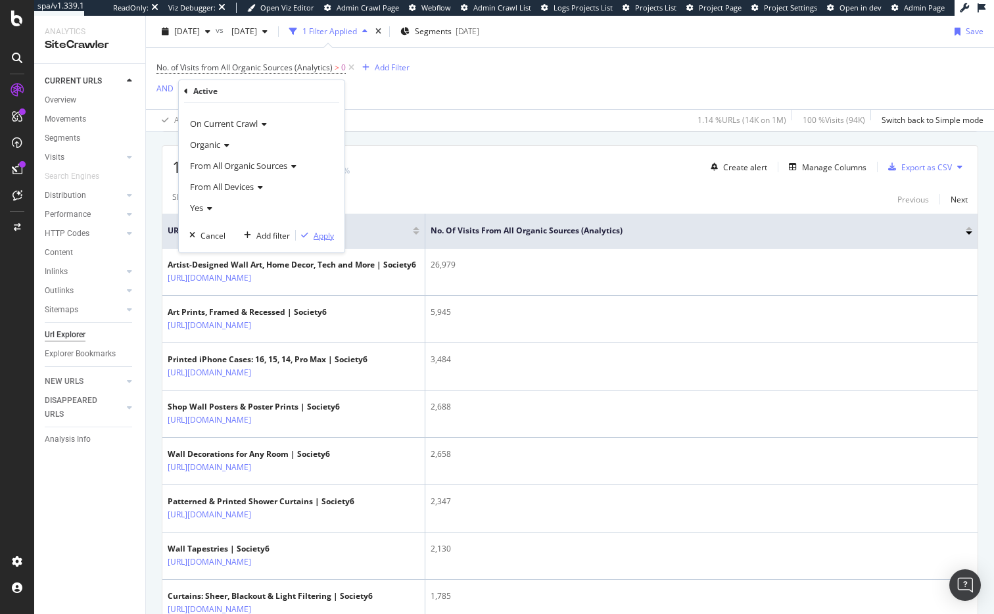
click at [322, 237] on div "Apply" at bounding box center [324, 235] width 20 height 11
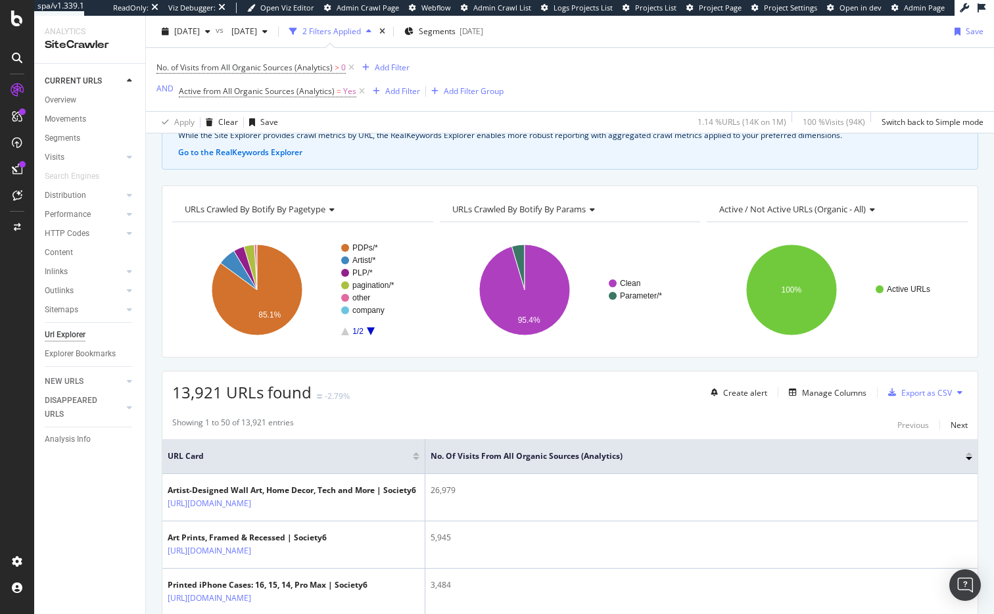
scroll to position [307, 0]
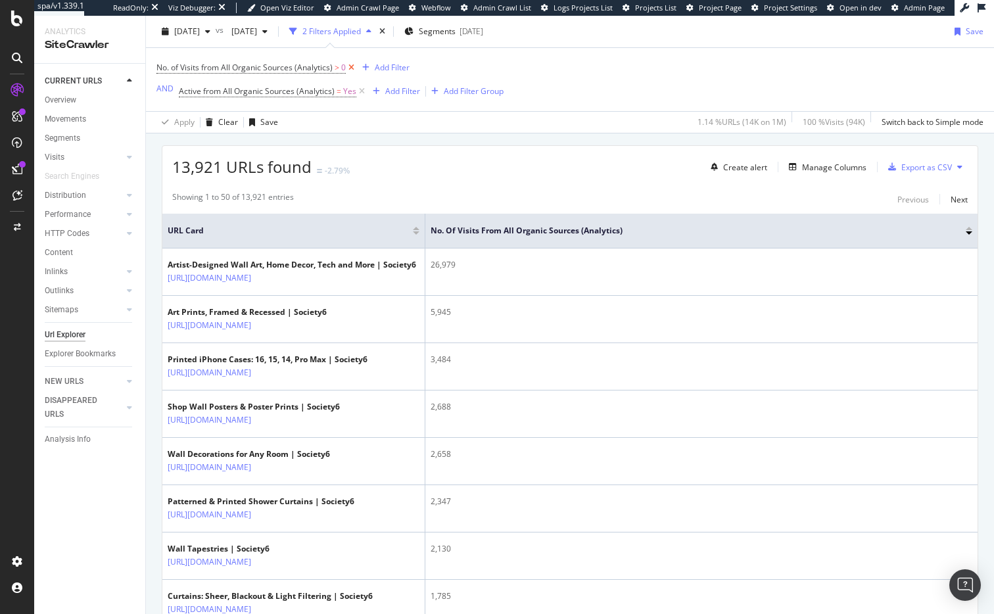
click at [351, 66] on icon at bounding box center [351, 67] width 11 height 13
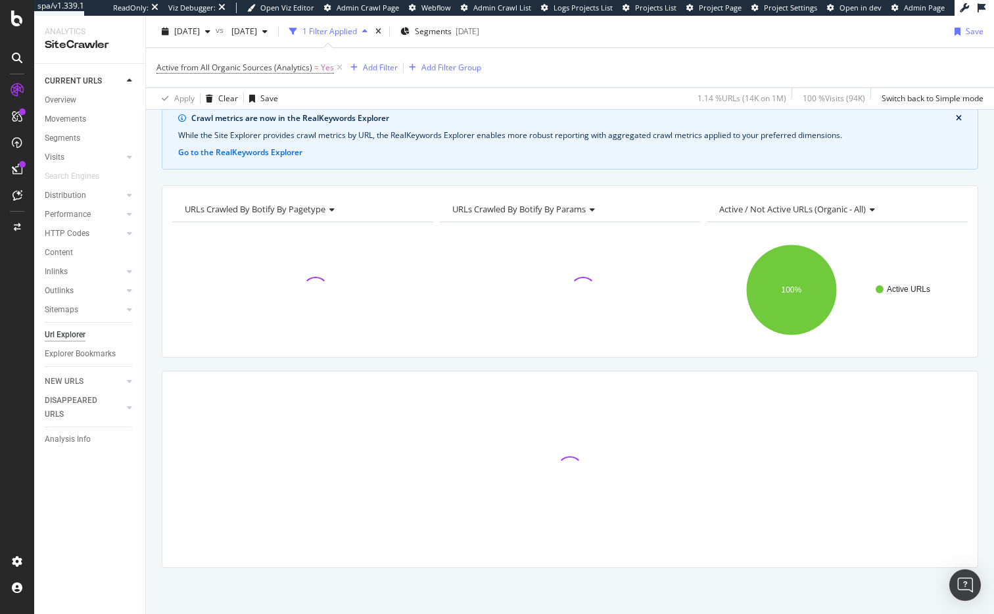
scroll to position [283, 0]
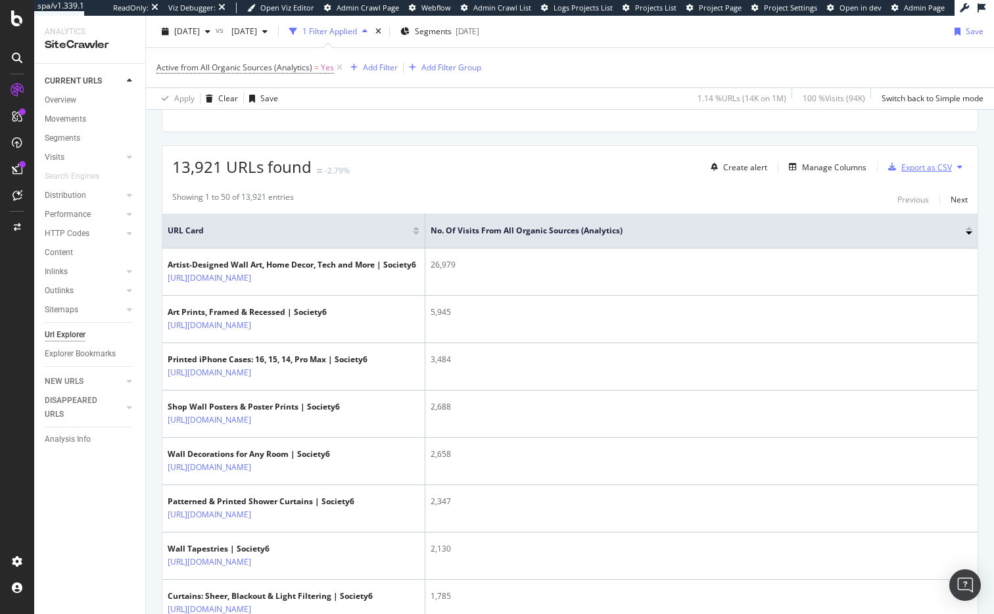
click at [903, 168] on div "Export as CSV" at bounding box center [926, 167] width 51 height 11
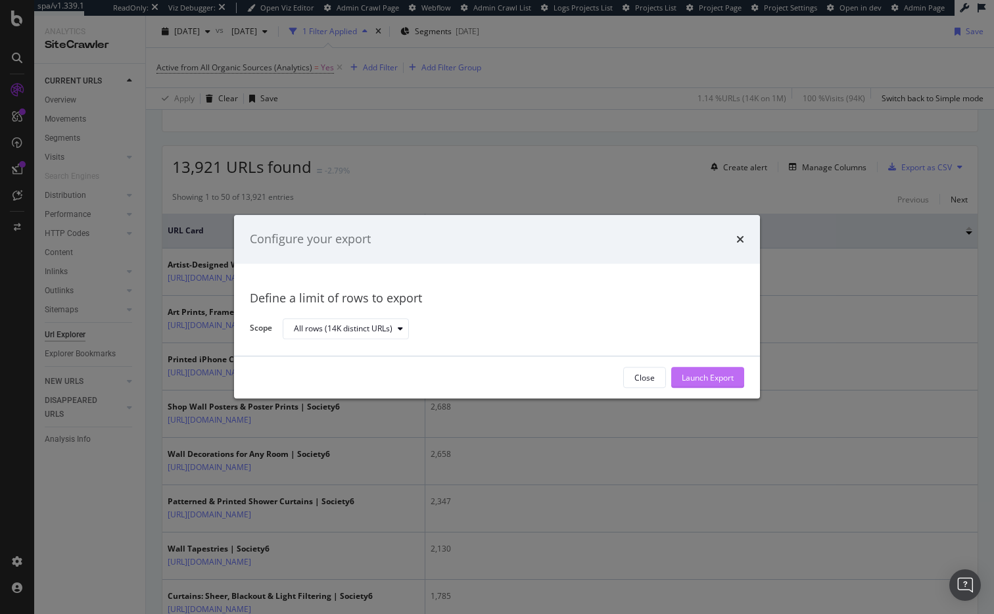
click at [693, 378] on div "Launch Export" at bounding box center [708, 377] width 52 height 11
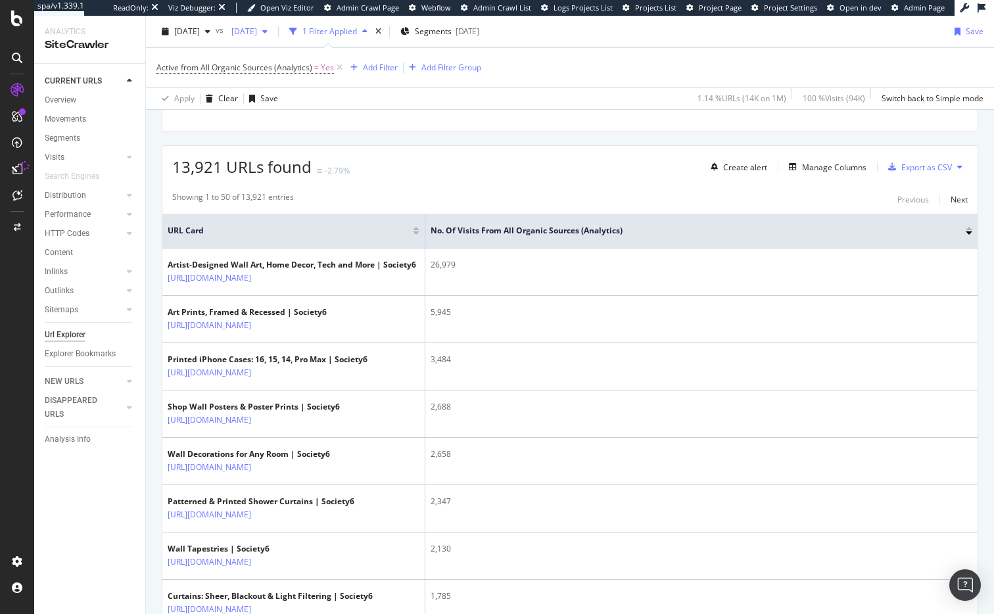
click at [257, 30] on span "[DATE]" at bounding box center [241, 31] width 31 height 11
click at [279, 140] on div "[DATE]" at bounding box center [285, 141] width 70 height 12
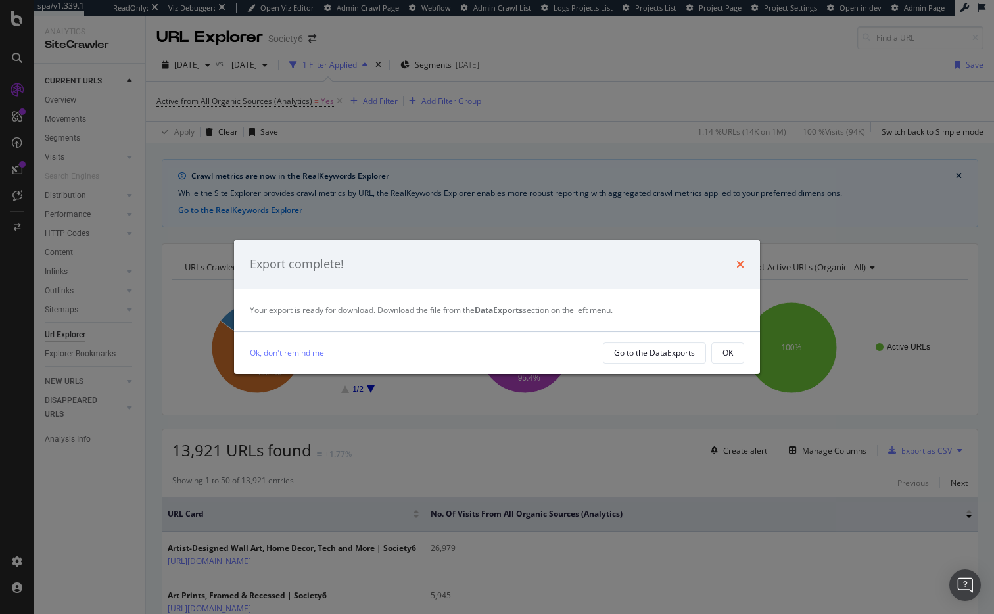
click at [740, 262] on icon "times" at bounding box center [740, 264] width 8 height 11
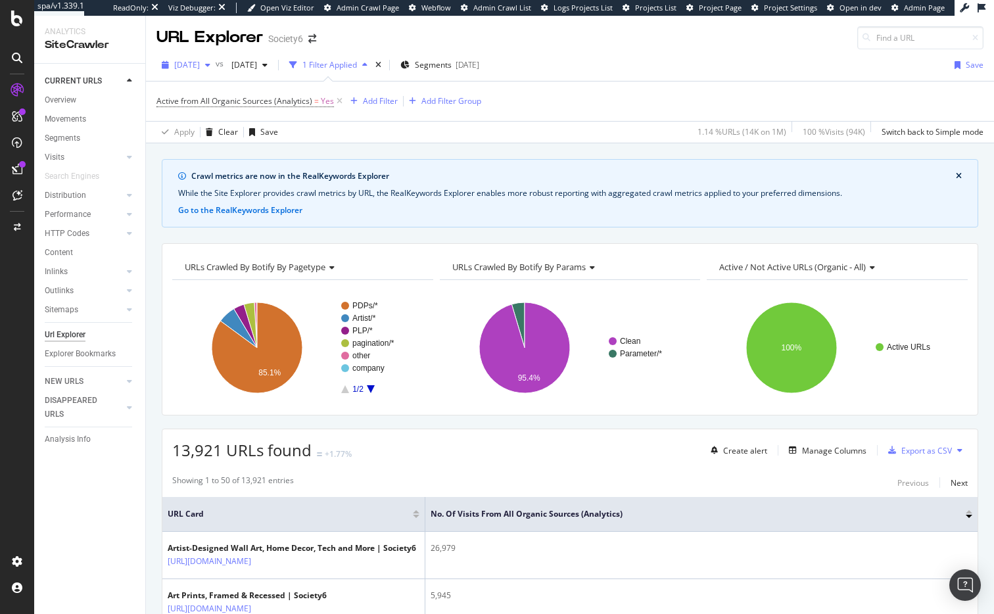
click at [210, 63] on icon "button" at bounding box center [207, 65] width 5 height 8
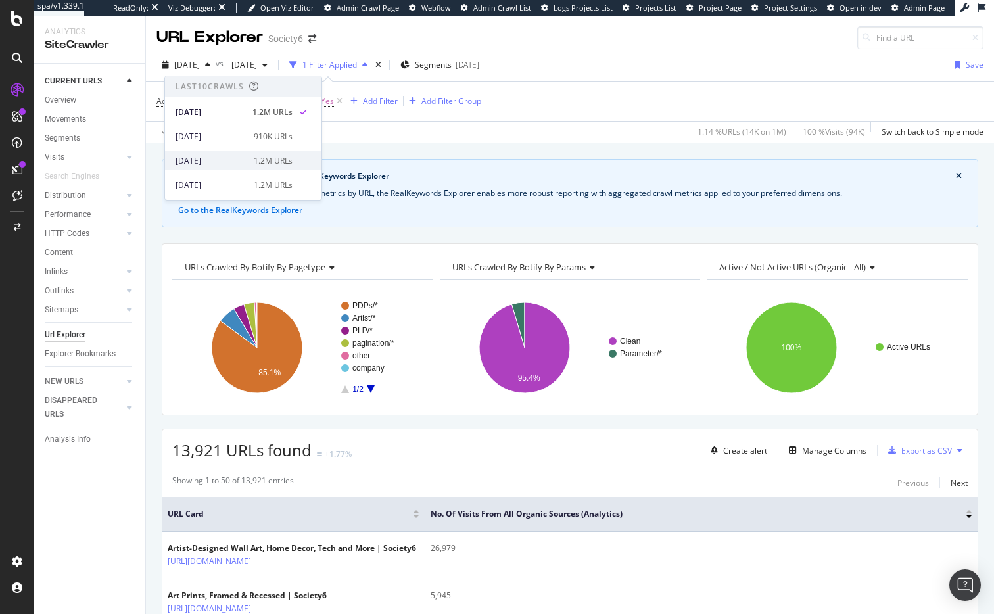
click at [210, 160] on div "[DATE]" at bounding box center [210, 161] width 70 height 12
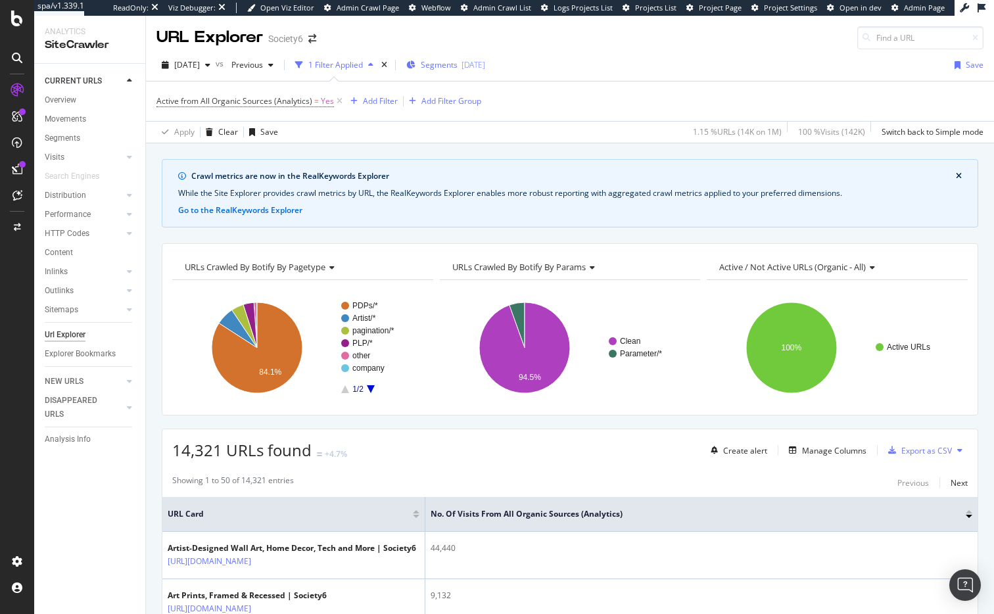
click at [457, 66] on span "Segments" at bounding box center [439, 64] width 37 height 11
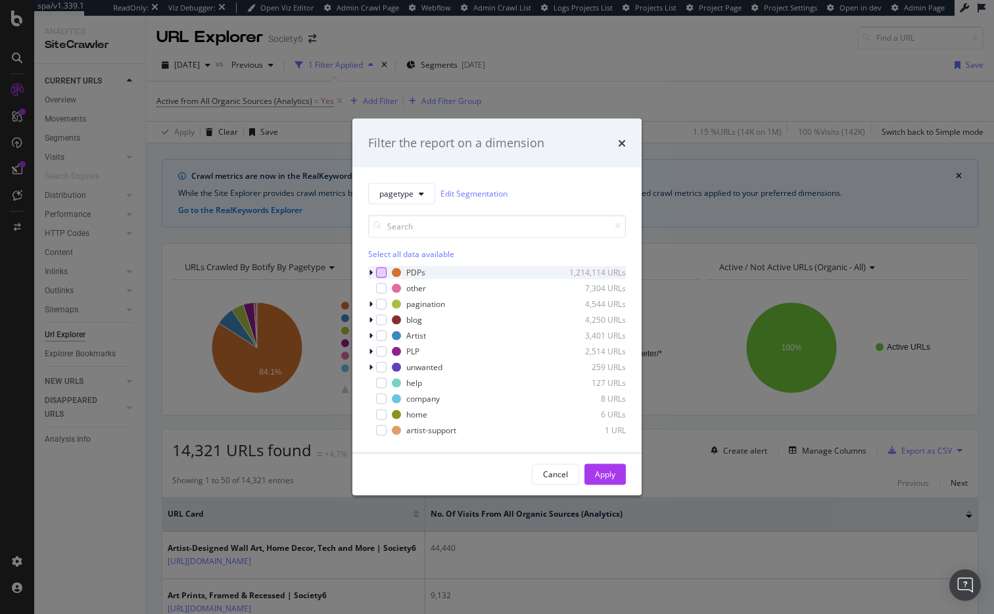
click at [382, 271] on div "modal" at bounding box center [381, 272] width 11 height 11
click at [599, 471] on div "Apply" at bounding box center [605, 474] width 20 height 11
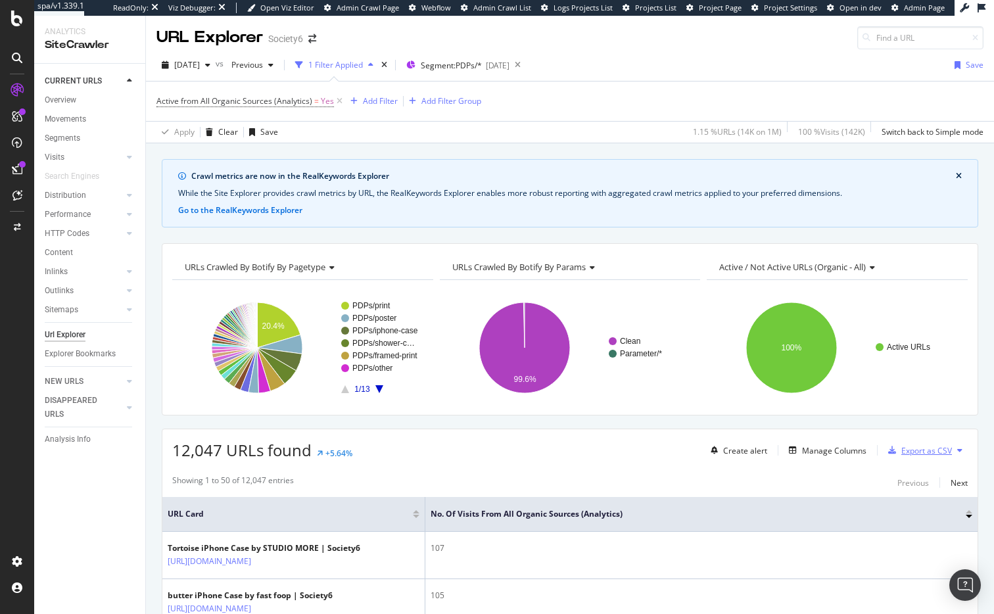
click at [901, 452] on div "Export as CSV" at bounding box center [926, 450] width 51 height 11
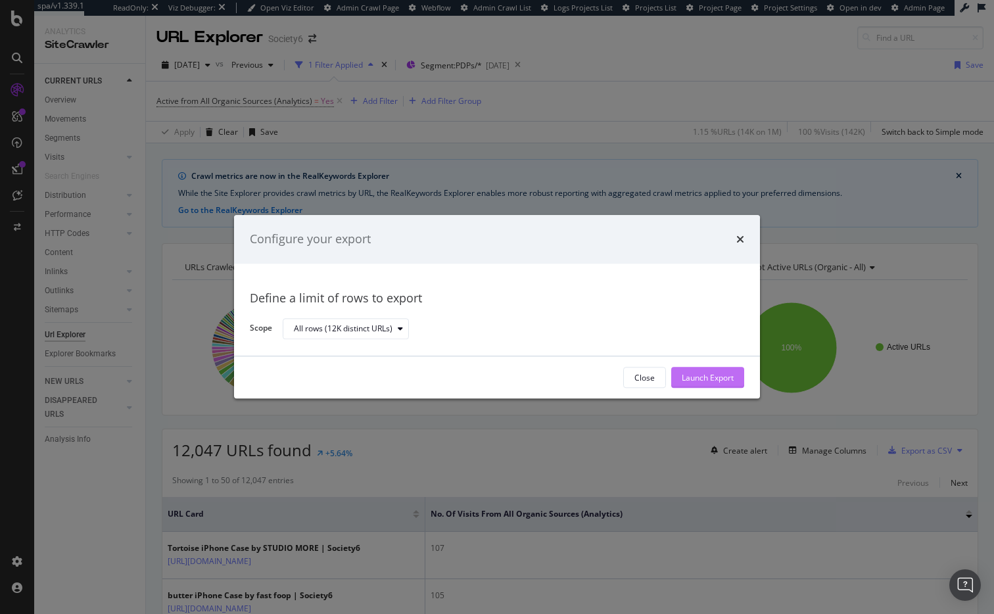
click at [694, 379] on div "Launch Export" at bounding box center [708, 377] width 52 height 11
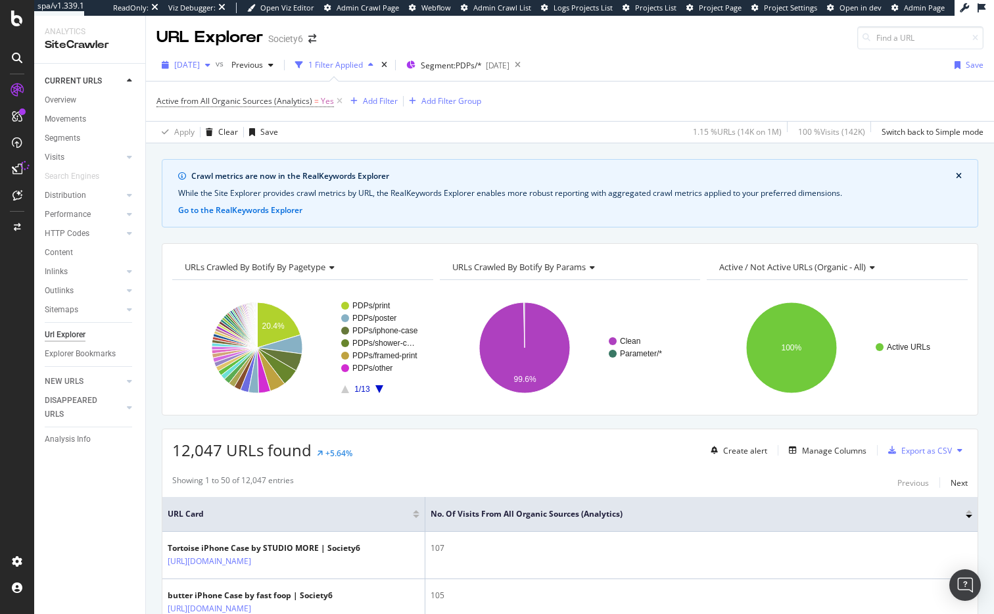
click at [194, 64] on span "[DATE]" at bounding box center [187, 64] width 26 height 11
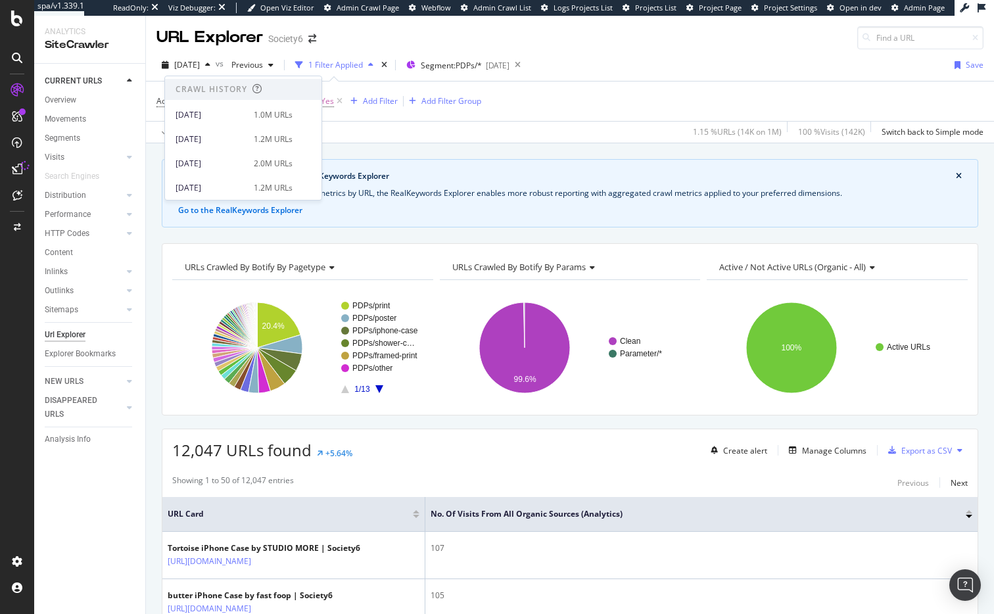
scroll to position [257, 0]
click at [200, 168] on div "[DATE]" at bounding box center [210, 168] width 70 height 12
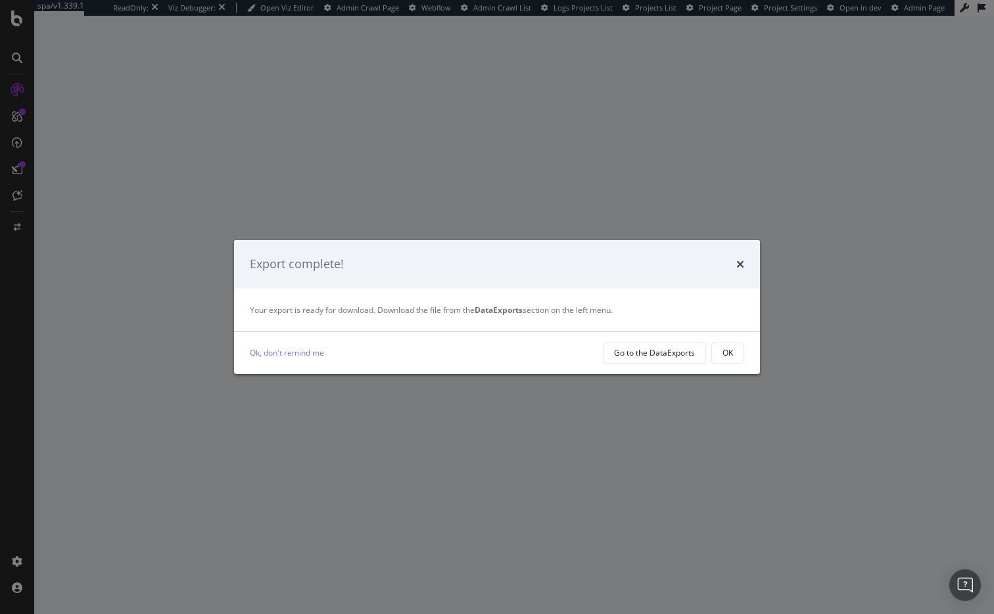
click at [740, 258] on div "times" at bounding box center [740, 264] width 8 height 17
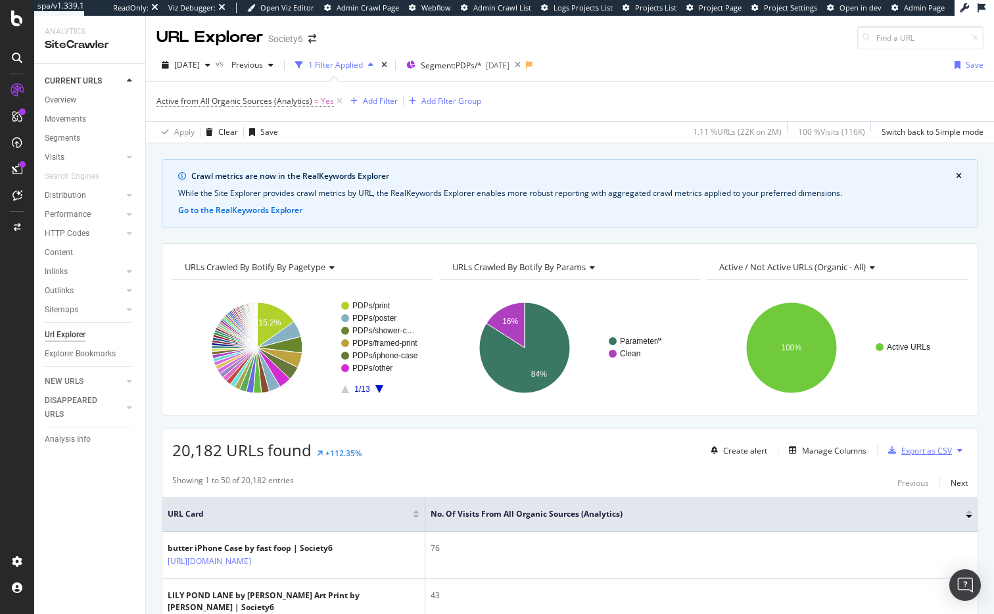
click at [902, 452] on div "Export as CSV" at bounding box center [926, 450] width 51 height 11
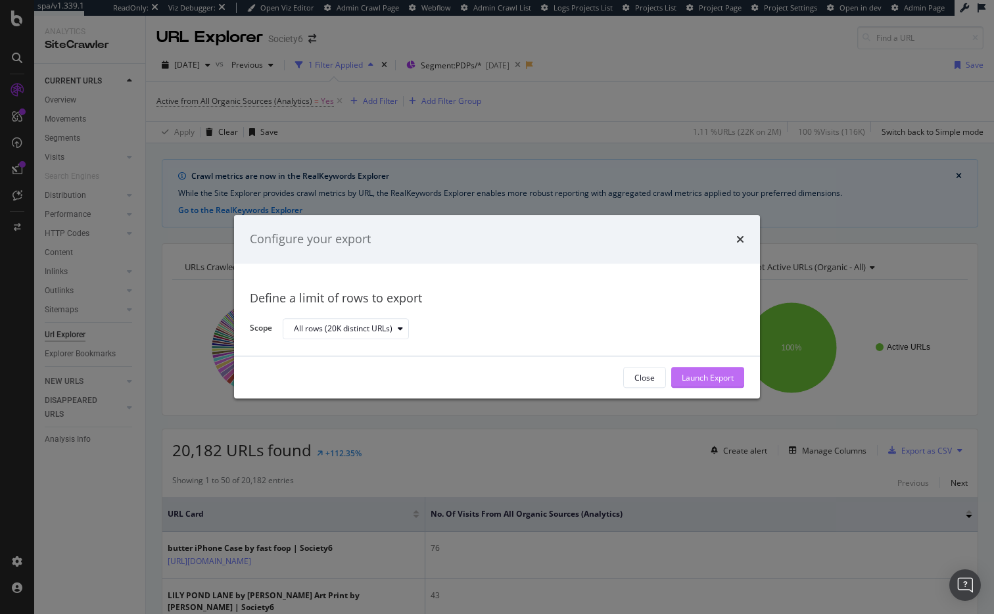
click at [693, 375] on div "Launch Export" at bounding box center [708, 377] width 52 height 11
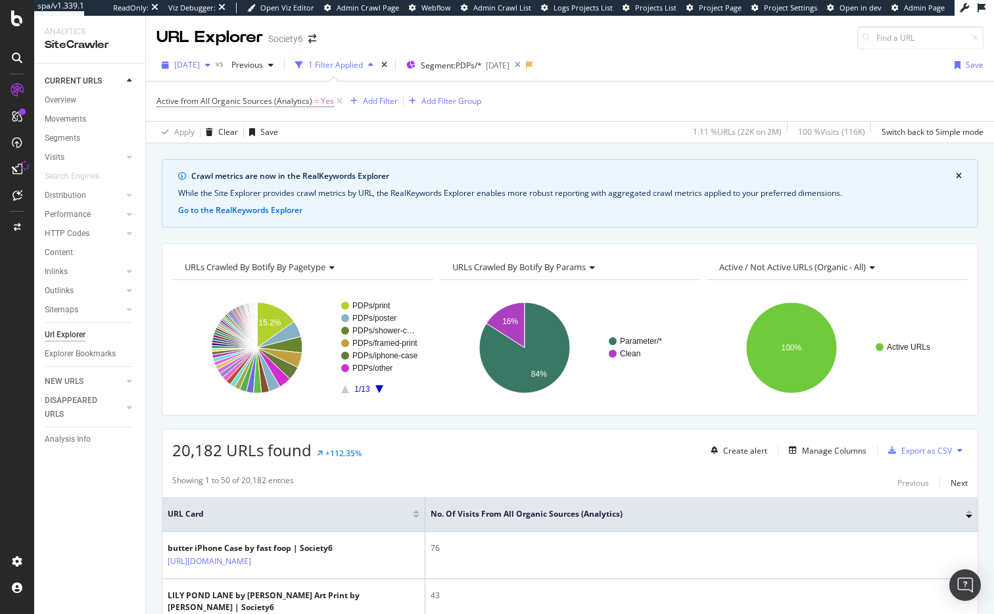
click at [210, 64] on icon "button" at bounding box center [207, 65] width 5 height 8
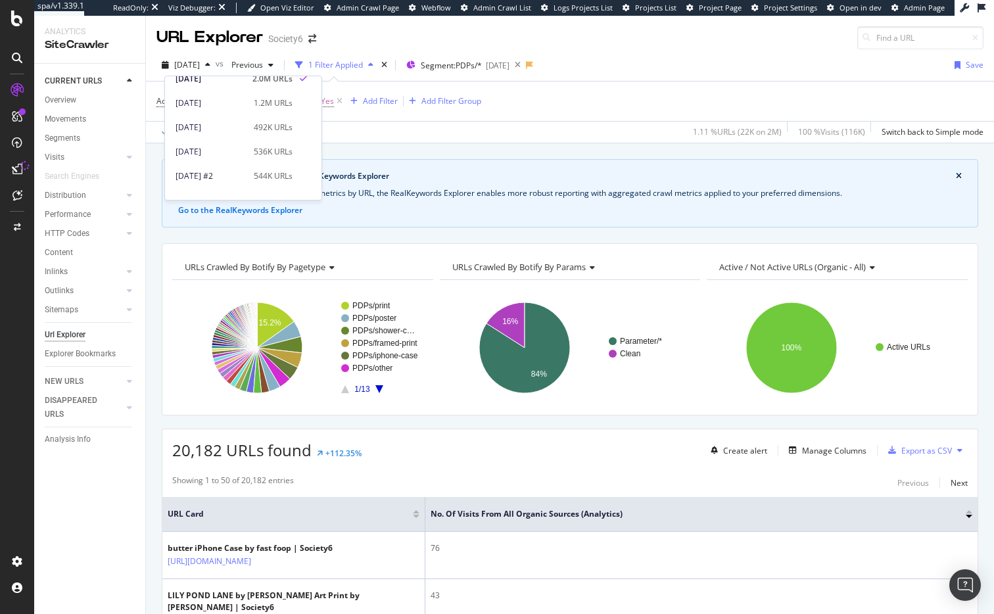
scroll to position [345, 0]
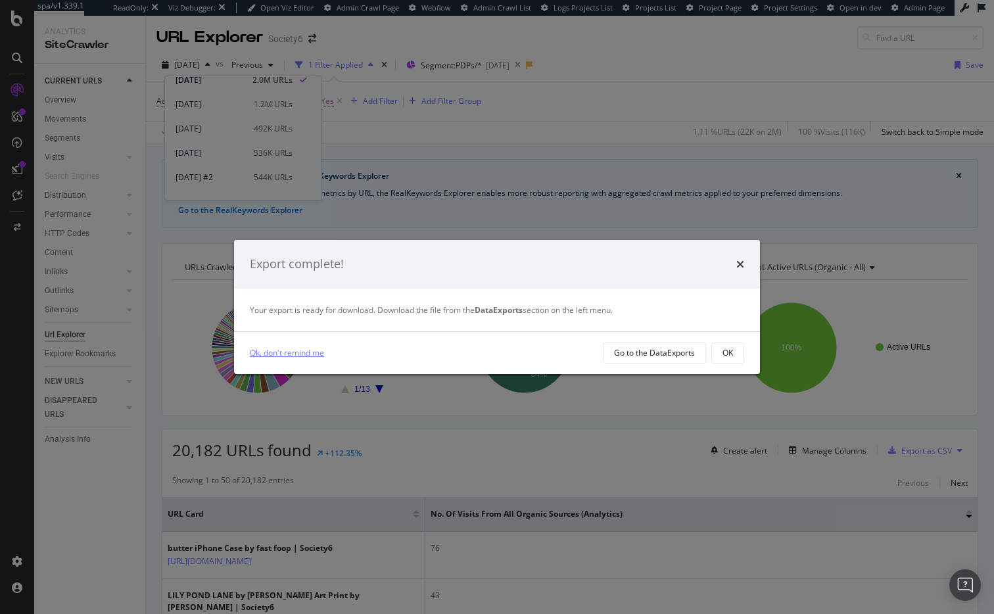
click at [297, 350] on link "Ok, don't remind me" at bounding box center [287, 353] width 74 height 14
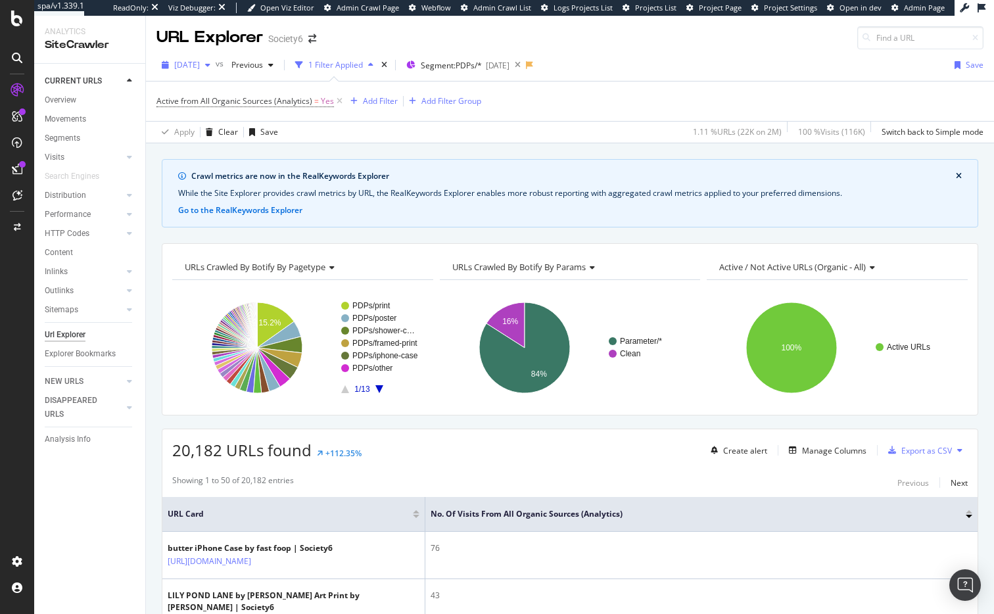
click at [200, 65] on span "[DATE]" at bounding box center [187, 64] width 26 height 11
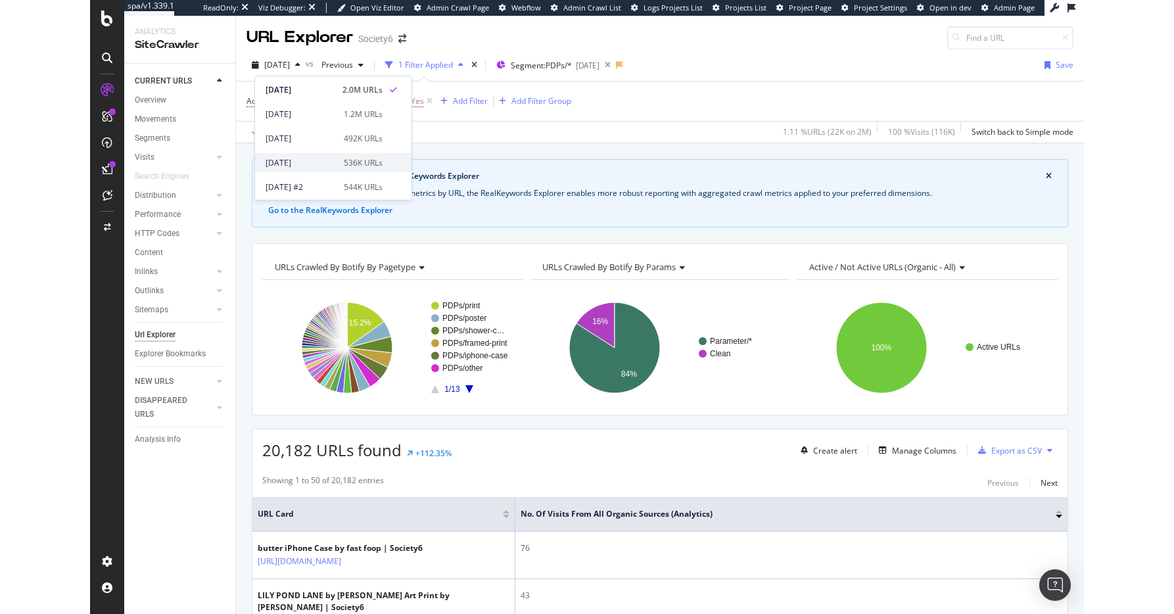
scroll to position [361, 0]
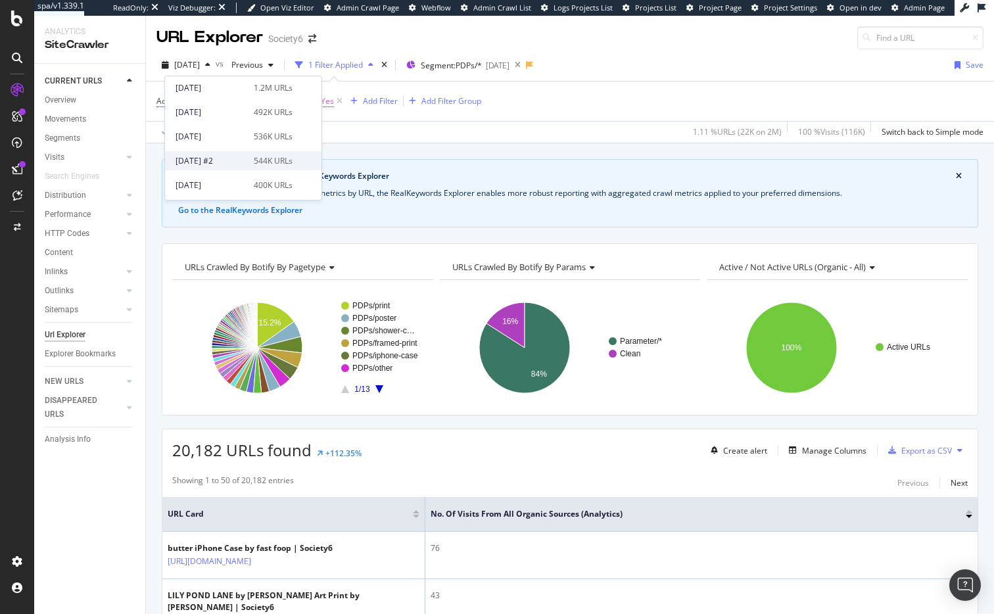
click at [204, 160] on div "[DATE] #2" at bounding box center [210, 161] width 70 height 12
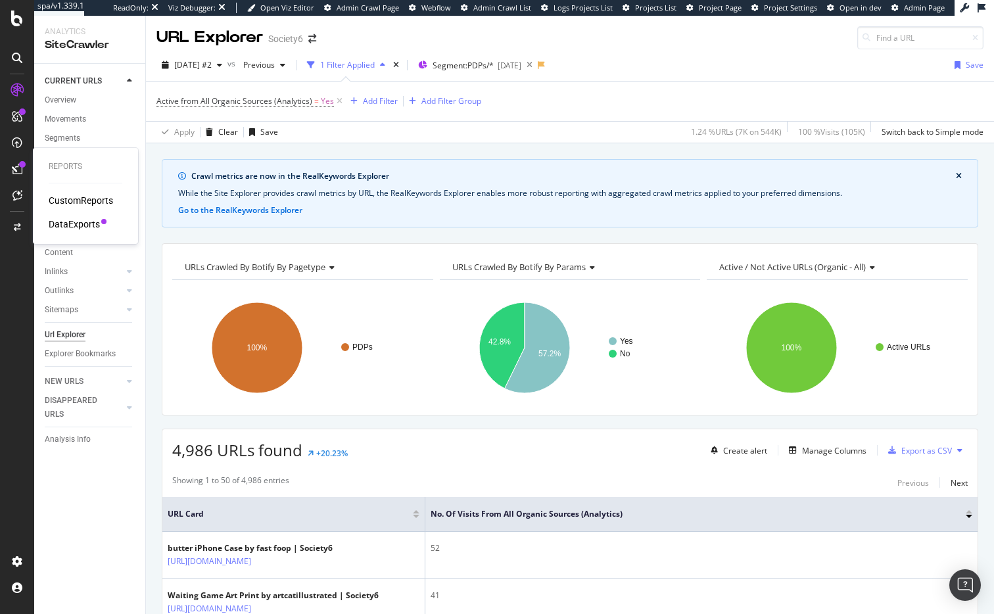
click at [77, 223] on div "DataExports" at bounding box center [74, 224] width 51 height 13
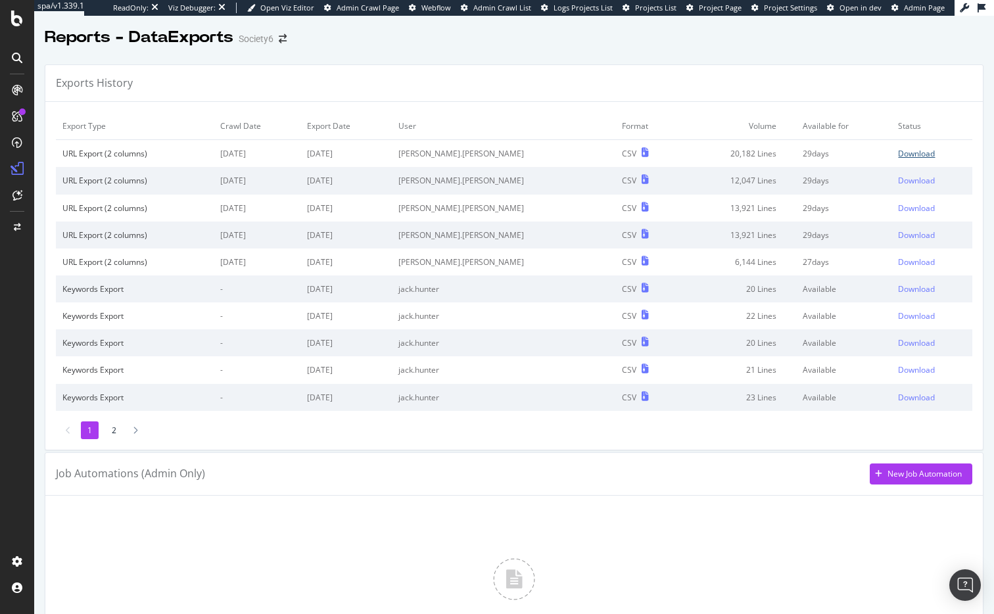
click at [898, 152] on div "Download" at bounding box center [916, 153] width 37 height 11
click at [898, 179] on div "Download" at bounding box center [916, 180] width 37 height 11
click at [898, 206] on div "Download" at bounding box center [916, 207] width 37 height 11
click at [898, 262] on div "Download" at bounding box center [916, 261] width 37 height 11
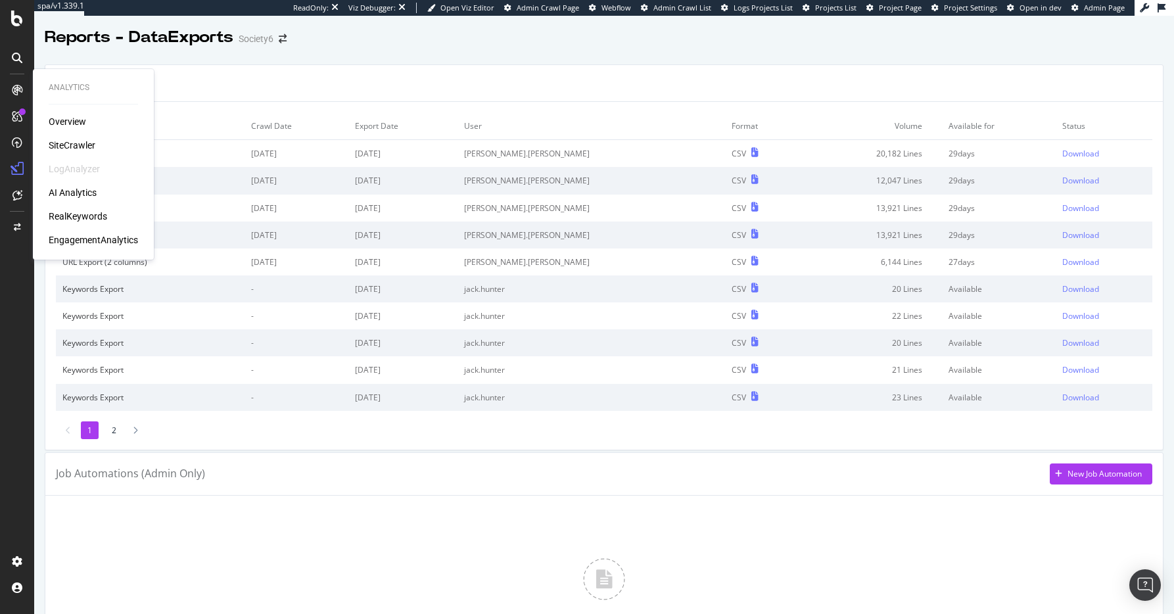
click at [77, 146] on div "SiteCrawler" at bounding box center [72, 145] width 47 height 13
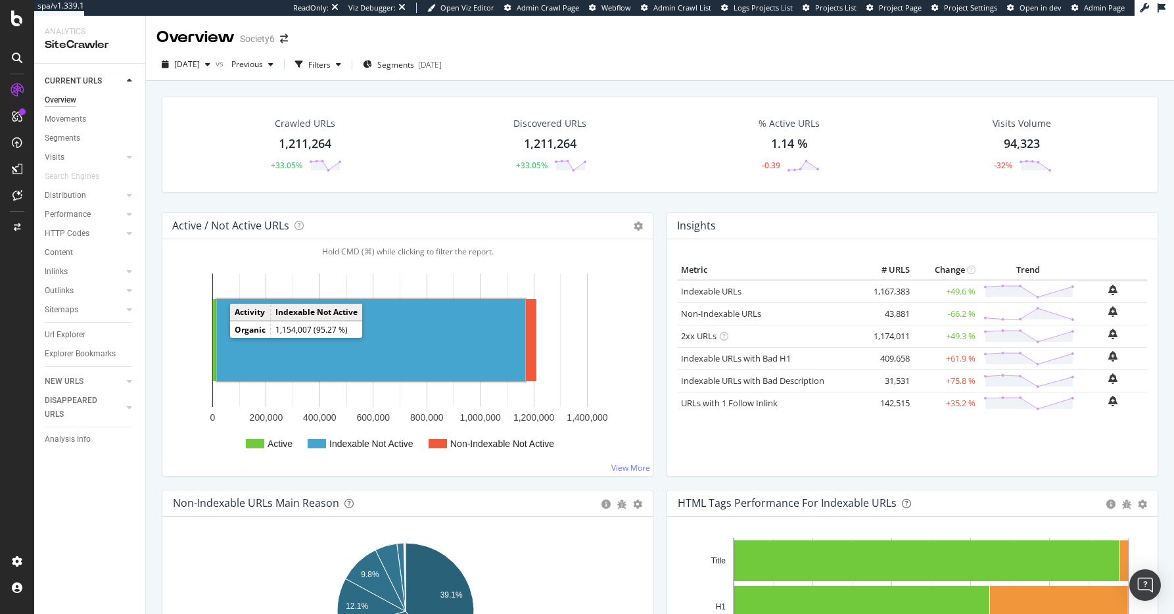
click at [216, 338] on rect "A chart." at bounding box center [371, 340] width 310 height 84
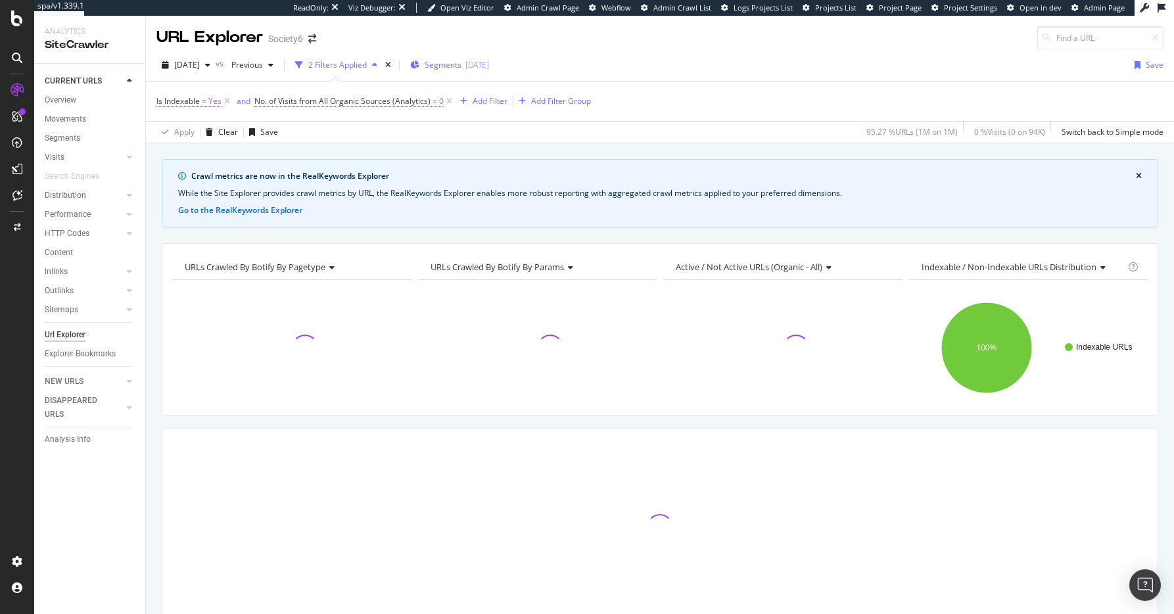
click at [457, 64] on span "Segments" at bounding box center [443, 64] width 37 height 11
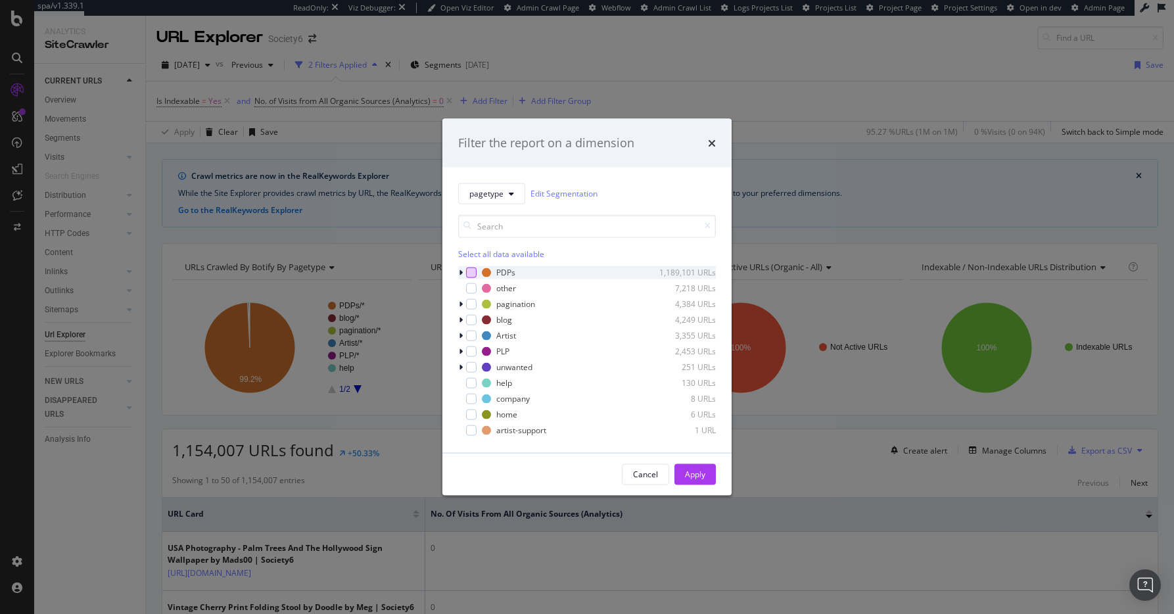
click at [472, 271] on div "modal" at bounding box center [471, 272] width 11 height 11
click at [695, 473] on div "Apply" at bounding box center [695, 474] width 20 height 11
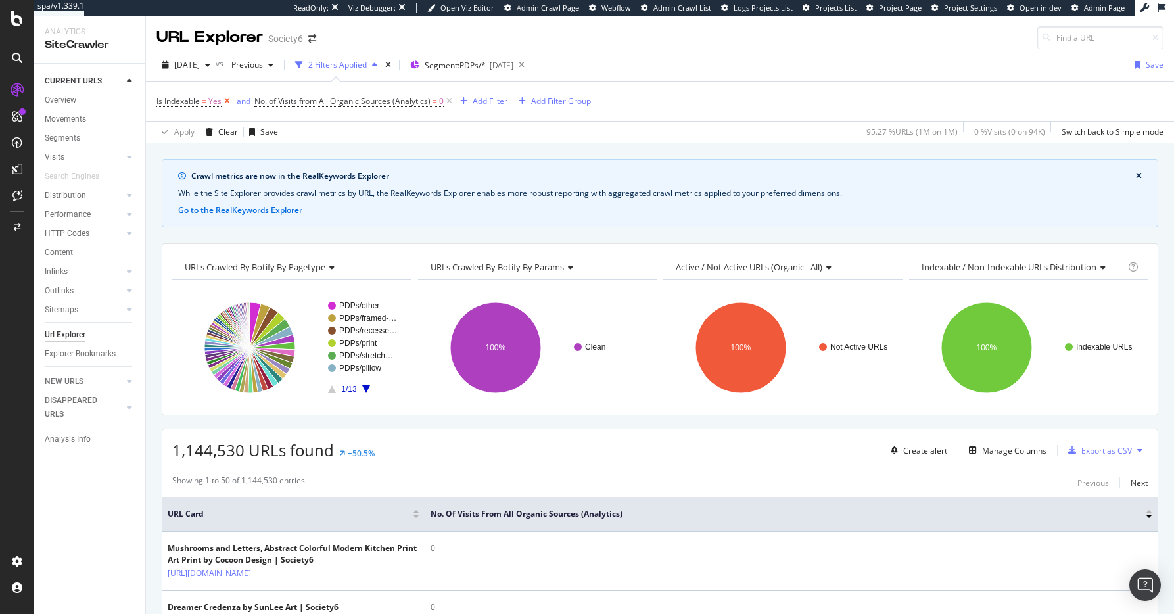
click at [227, 101] on icon at bounding box center [226, 101] width 11 height 13
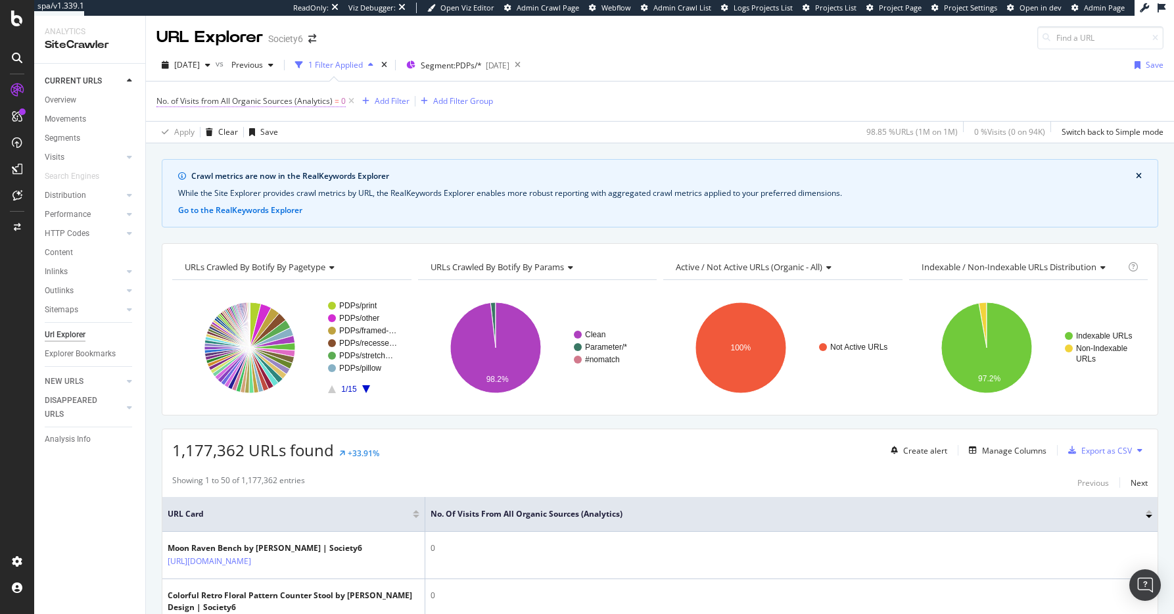
click at [343, 101] on span "0" at bounding box center [343, 101] width 5 height 18
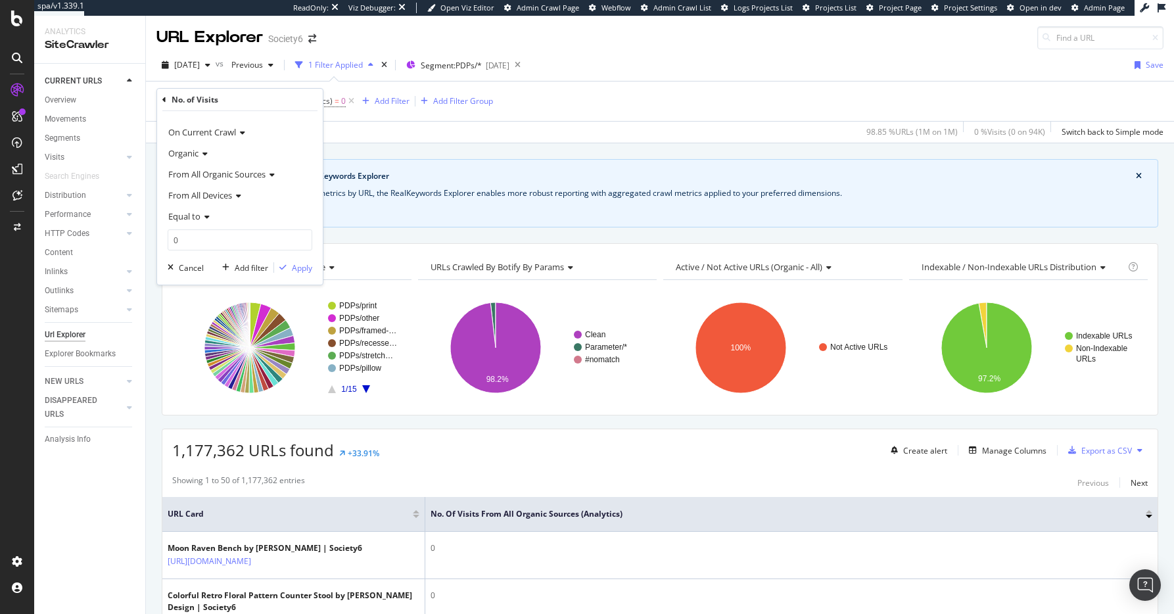
click at [207, 215] on icon at bounding box center [204, 217] width 9 height 8
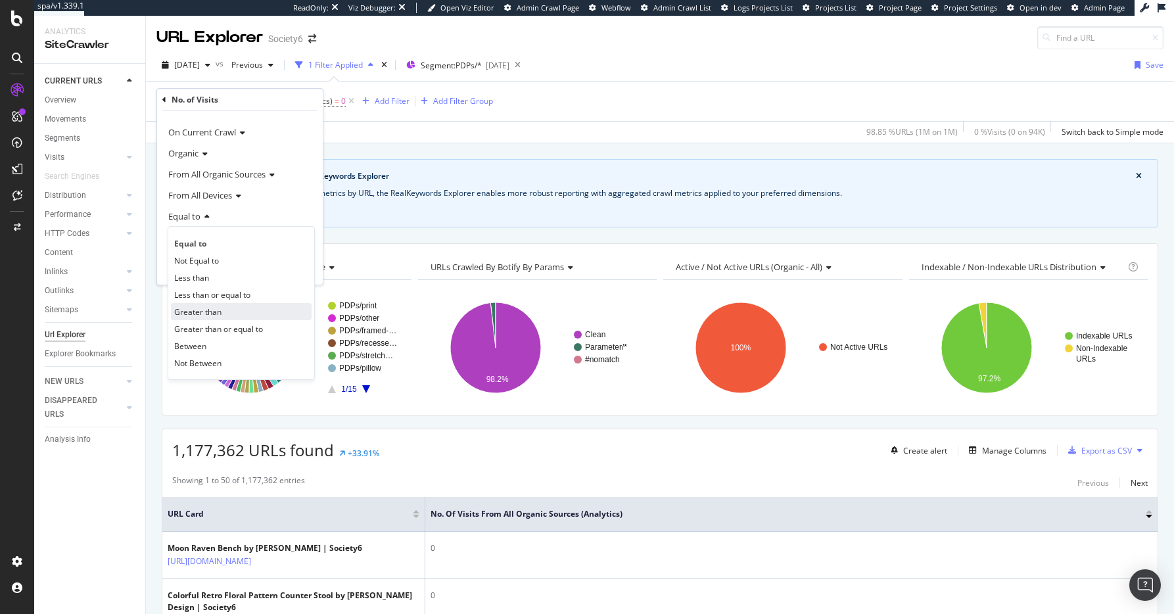
click at [196, 312] on span "Greater than" at bounding box center [197, 311] width 47 height 11
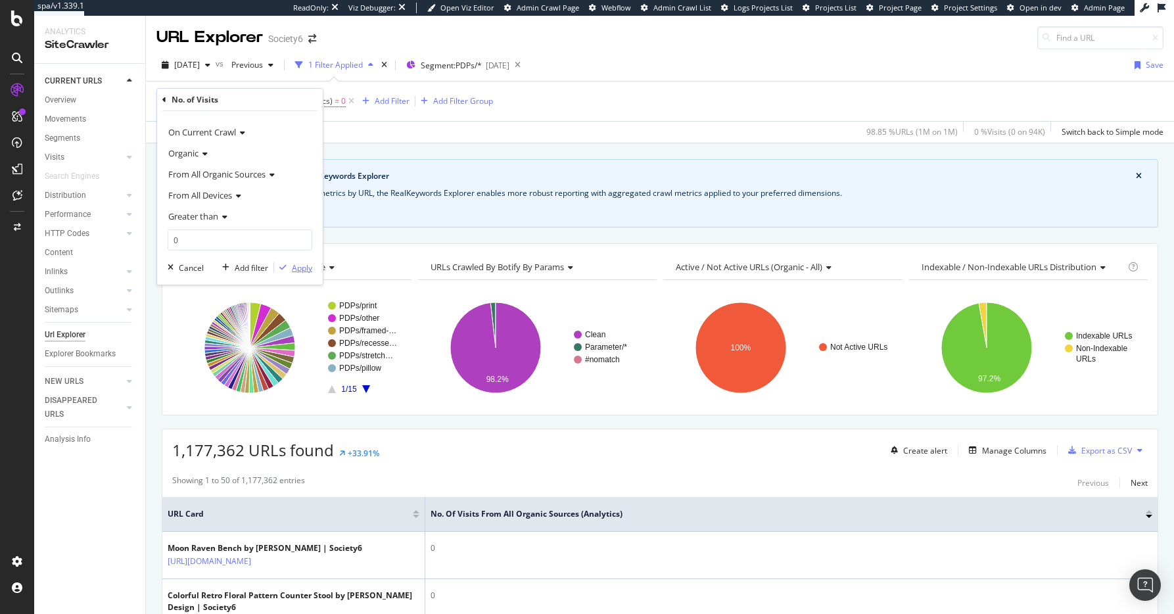
click at [298, 267] on div "Apply" at bounding box center [302, 267] width 20 height 11
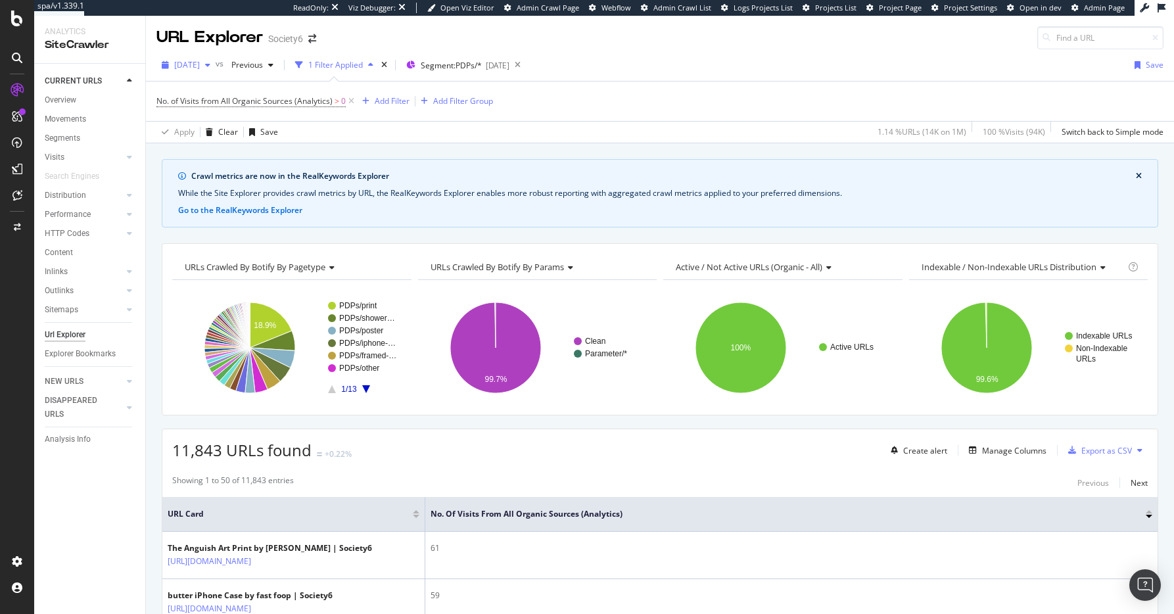
click at [200, 62] on span "[DATE]" at bounding box center [187, 64] width 26 height 11
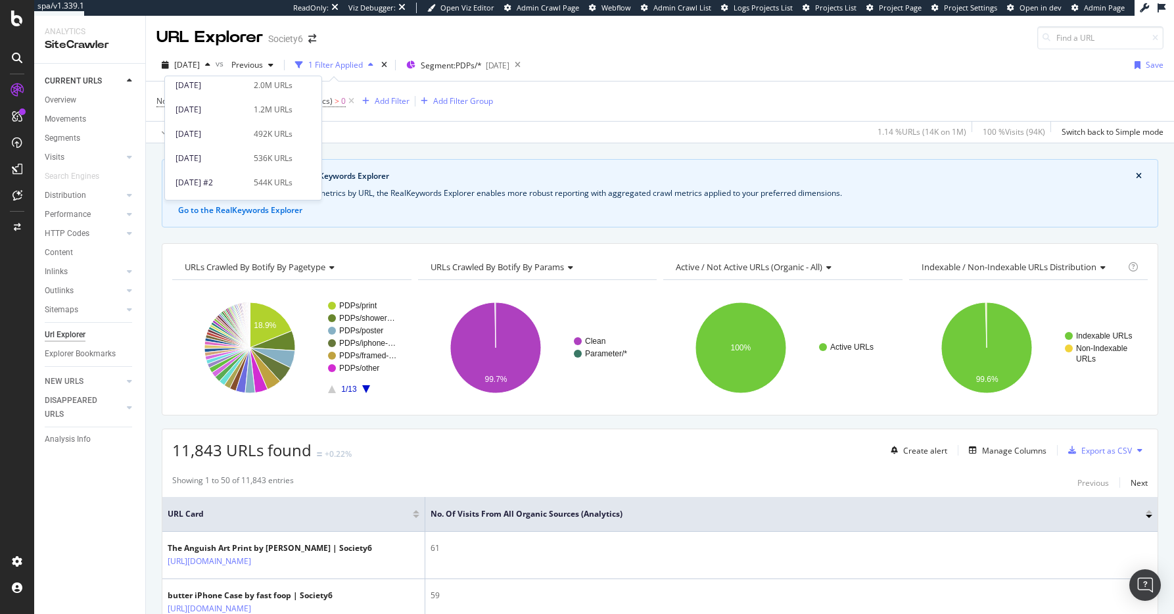
scroll to position [339, 0]
click at [204, 109] on div "[DATE]" at bounding box center [210, 111] width 70 height 12
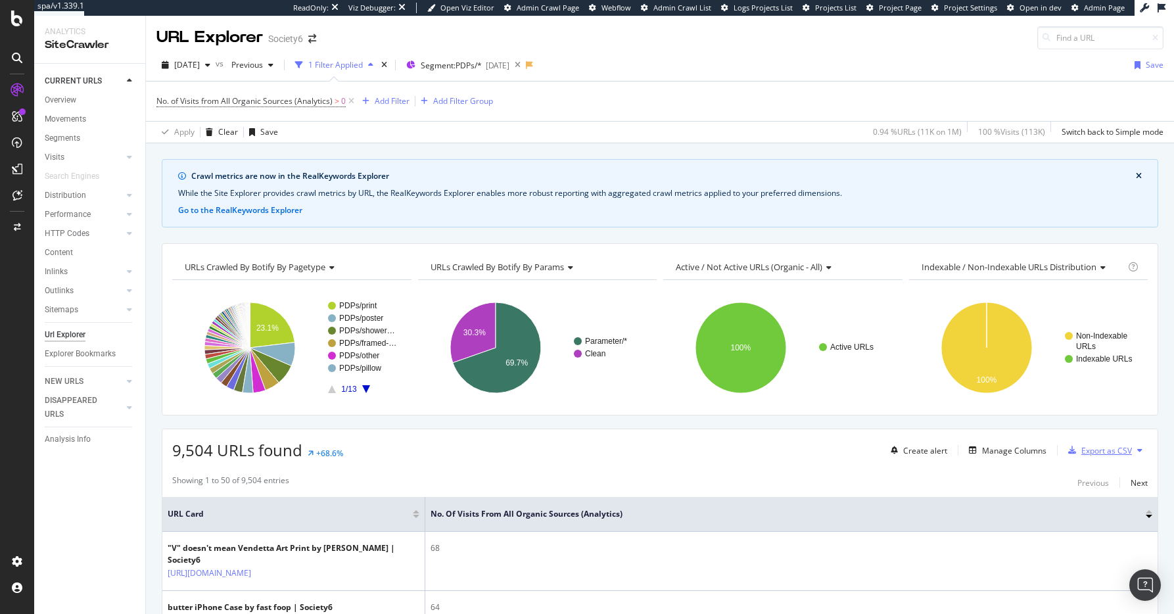
click at [993, 450] on div "Export as CSV" at bounding box center [1106, 450] width 51 height 11
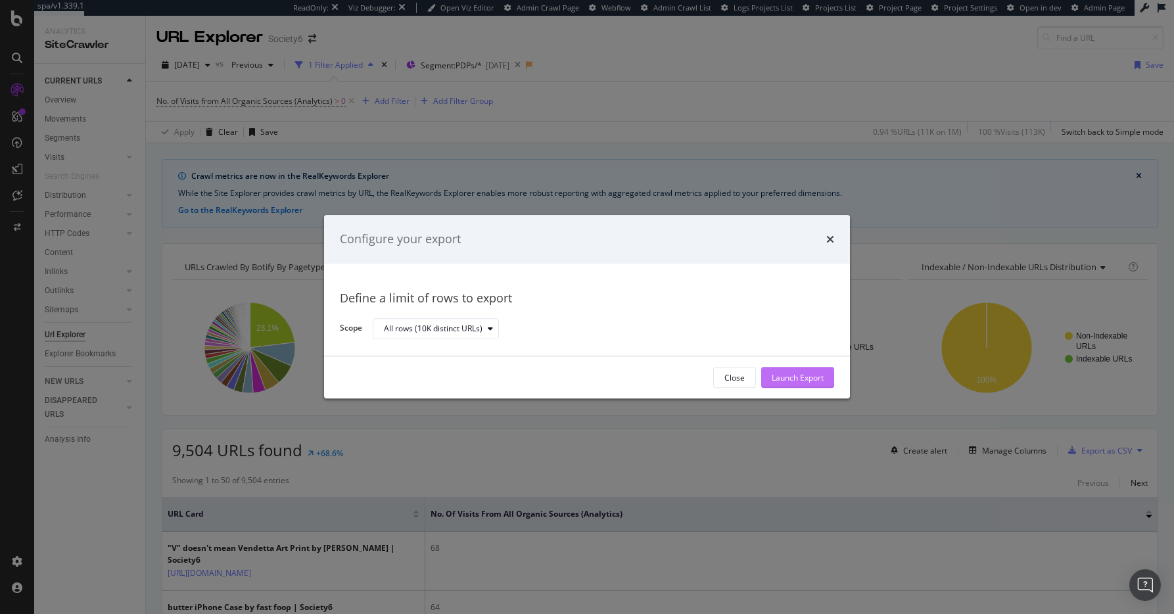
click at [791, 375] on div "Launch Export" at bounding box center [798, 377] width 52 height 11
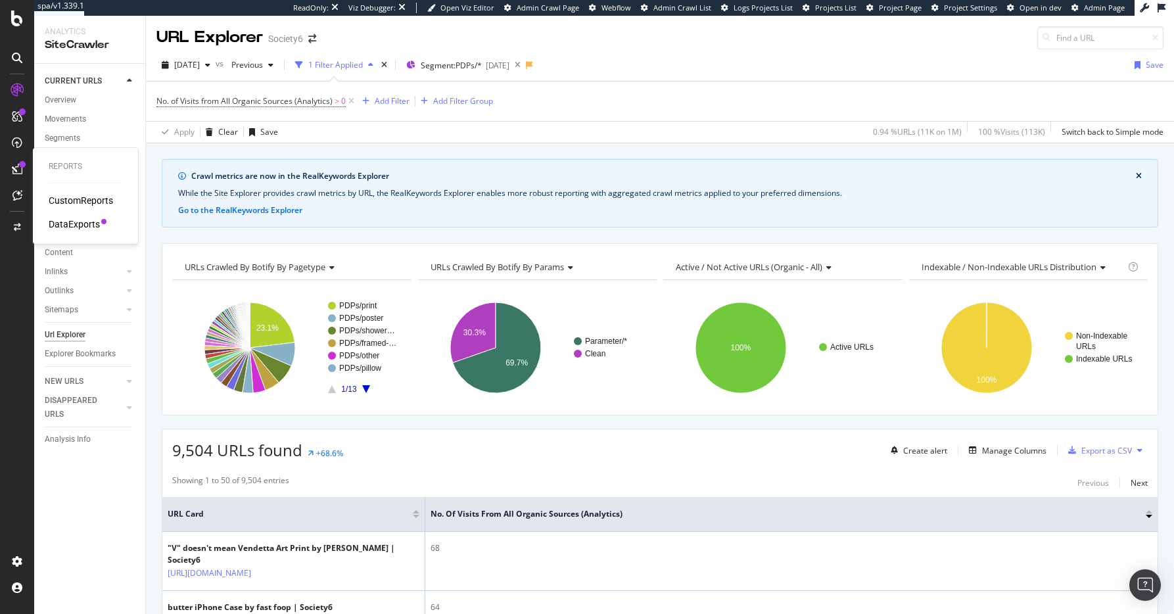
click at [70, 222] on div "DataExports" at bounding box center [74, 224] width 51 height 13
click at [200, 66] on span "[DATE]" at bounding box center [187, 64] width 26 height 11
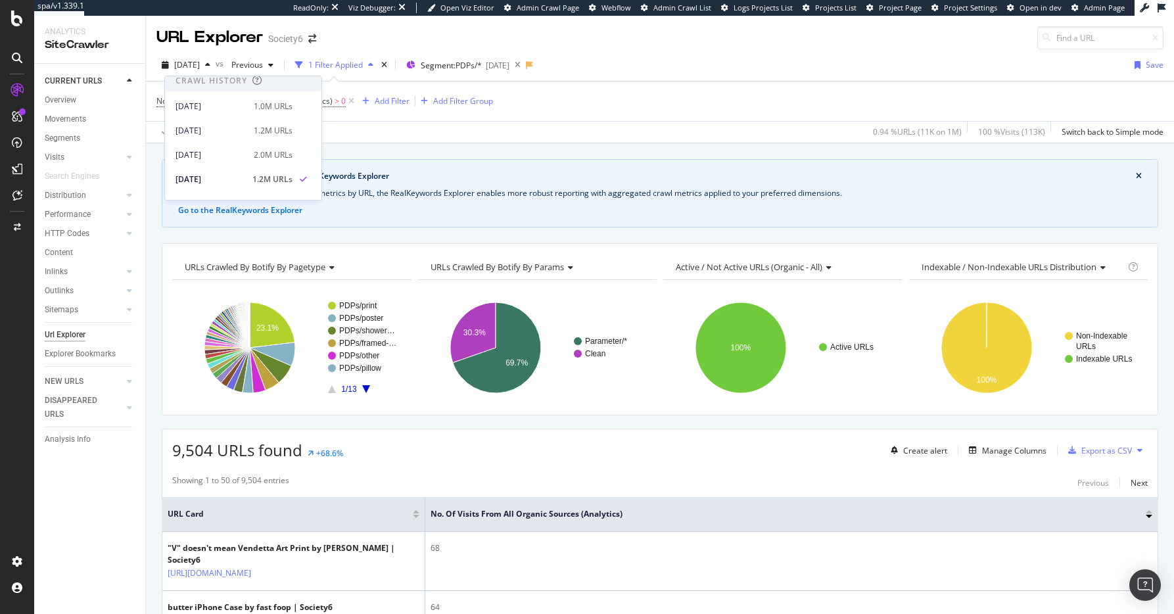
scroll to position [271, 0]
click at [198, 104] on div "[DATE]" at bounding box center [210, 106] width 70 height 12
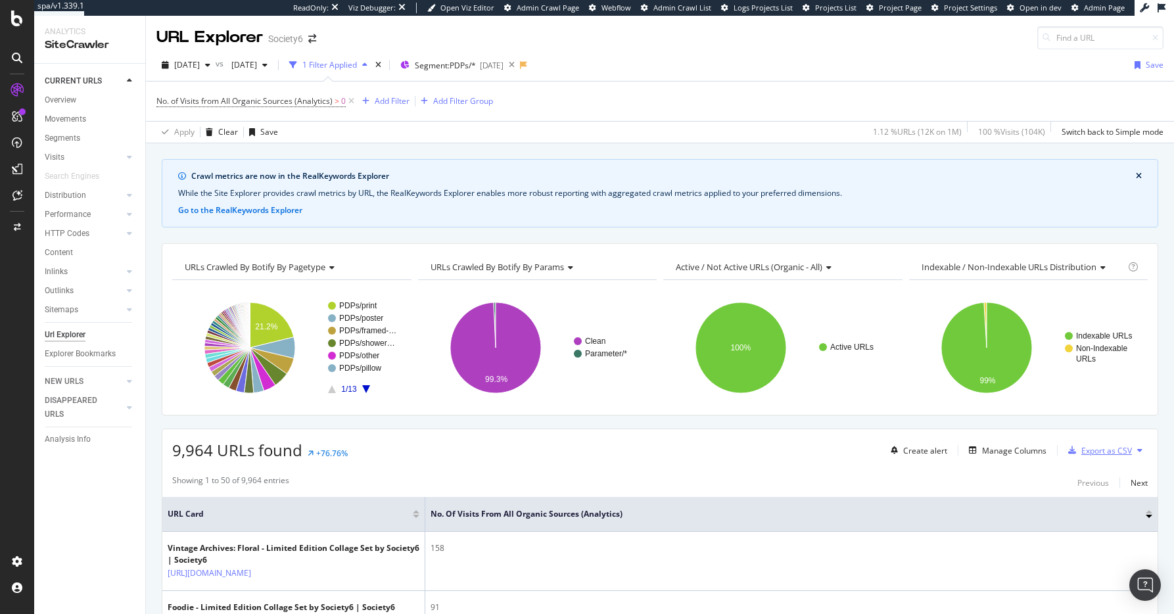
click at [993, 452] on div "Export as CSV" at bounding box center [1106, 450] width 51 height 11
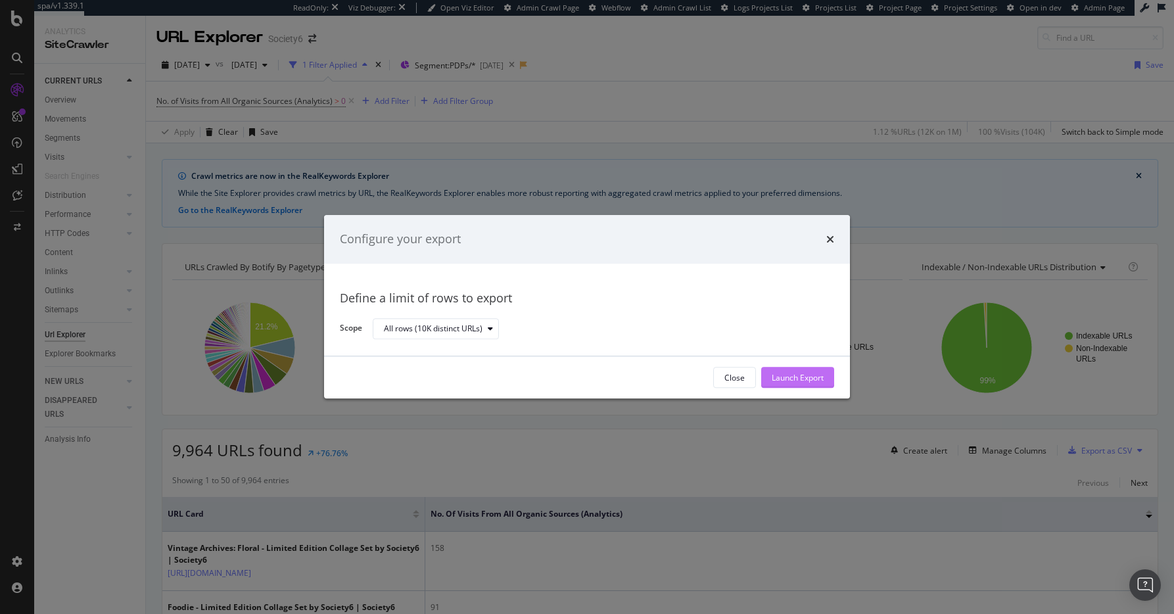
click at [807, 377] on div "Launch Export" at bounding box center [798, 377] width 52 height 11
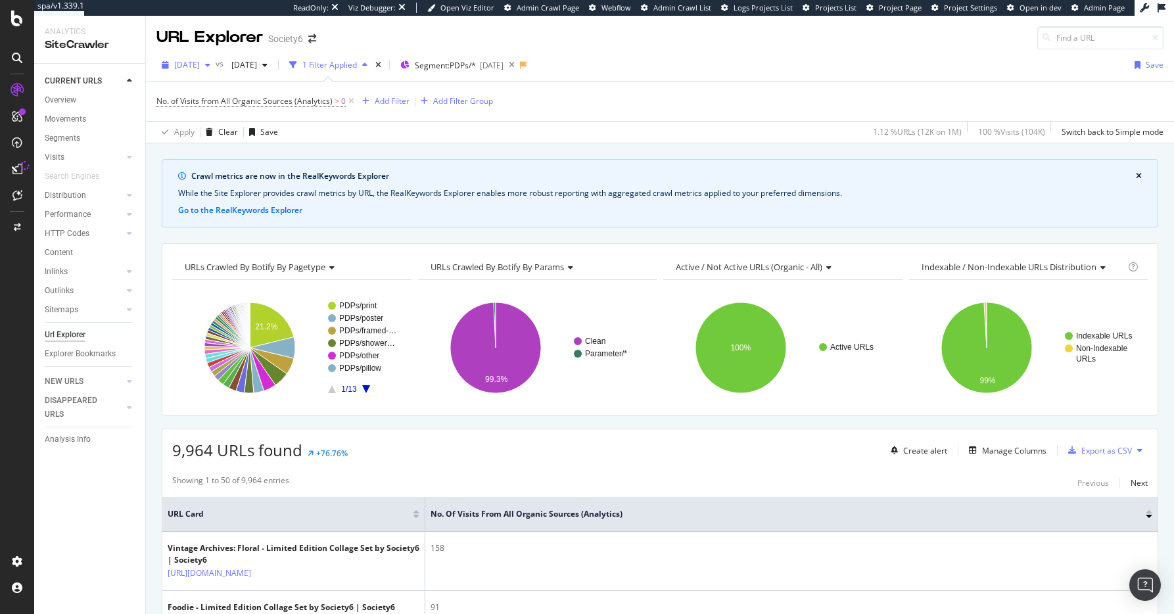
click at [200, 64] on span "[DATE]" at bounding box center [187, 64] width 26 height 11
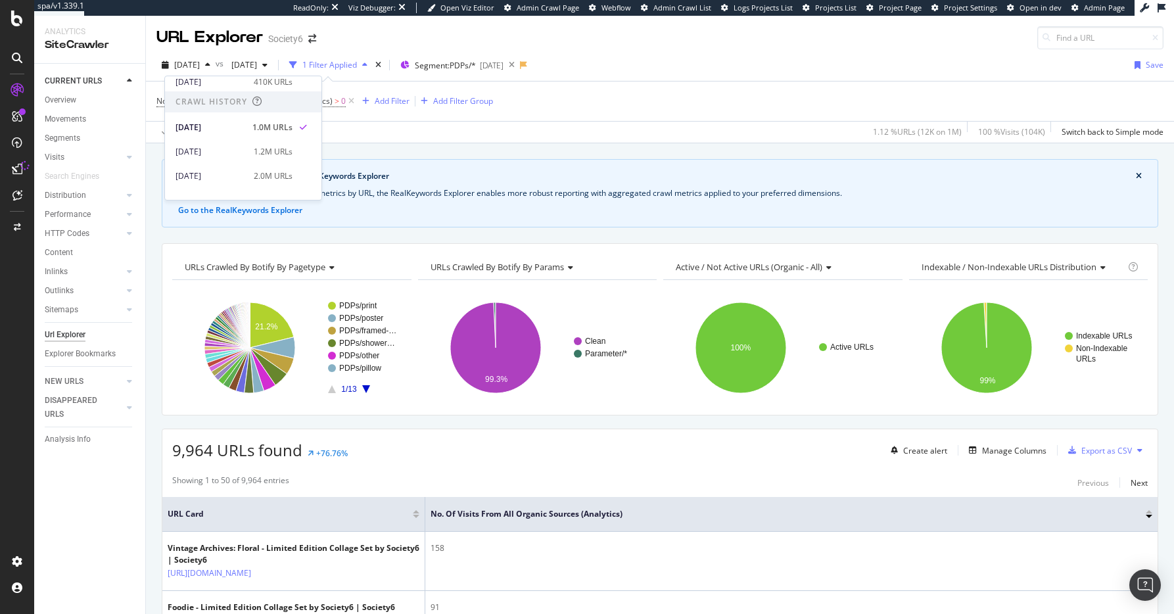
scroll to position [250, 0]
click at [201, 152] on div "[DATE]" at bounding box center [210, 151] width 70 height 12
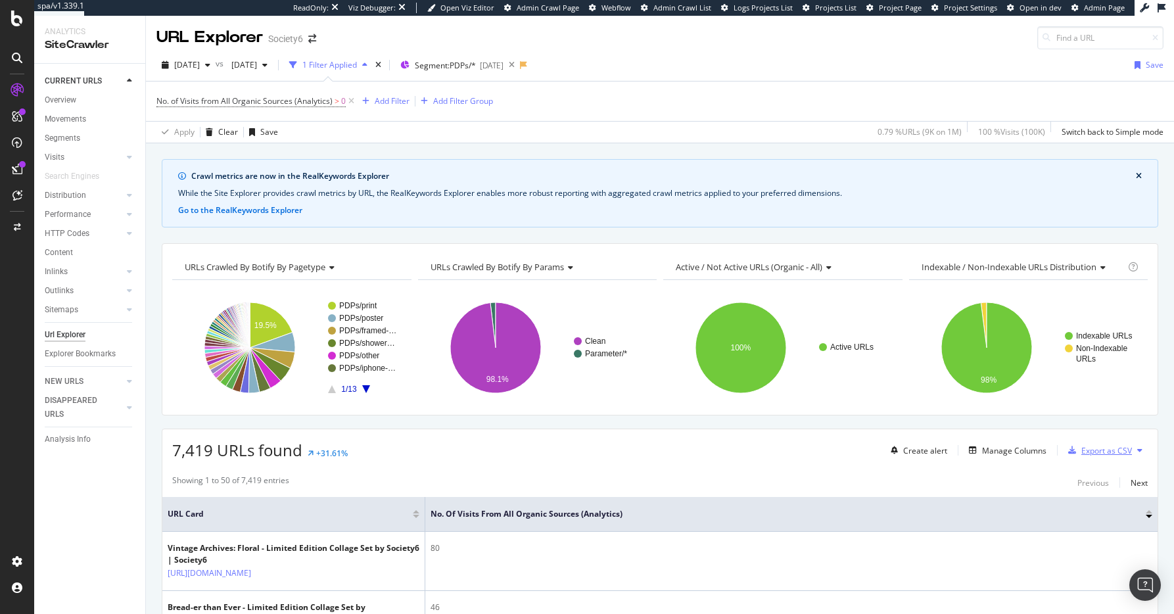
click at [993, 450] on div "Export as CSV" at bounding box center [1106, 450] width 51 height 11
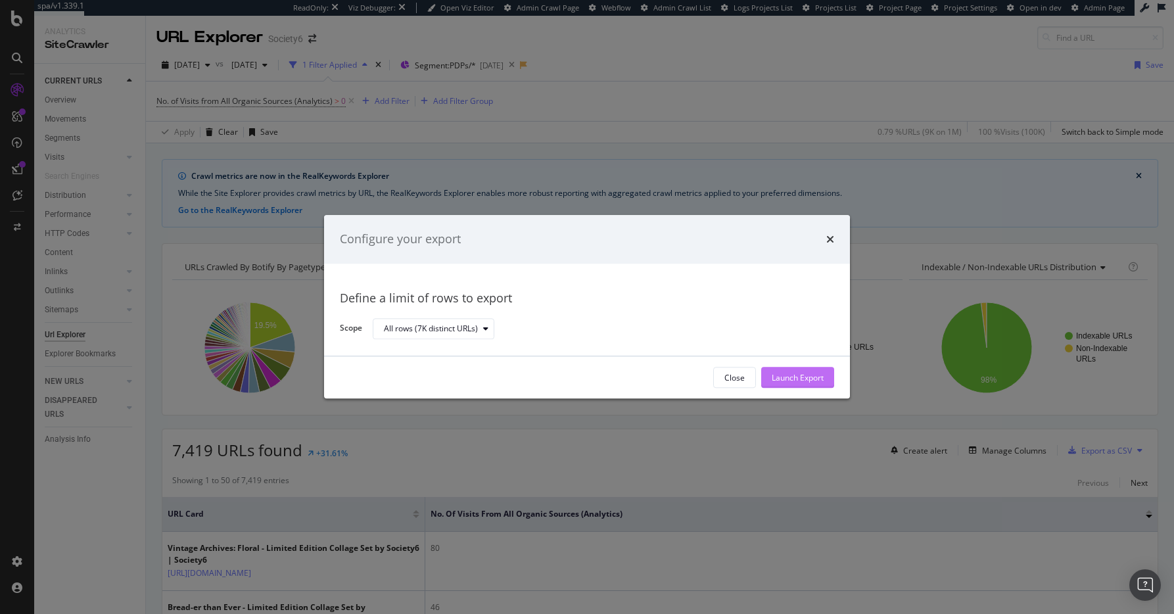
click at [805, 376] on div "Launch Export" at bounding box center [798, 377] width 52 height 11
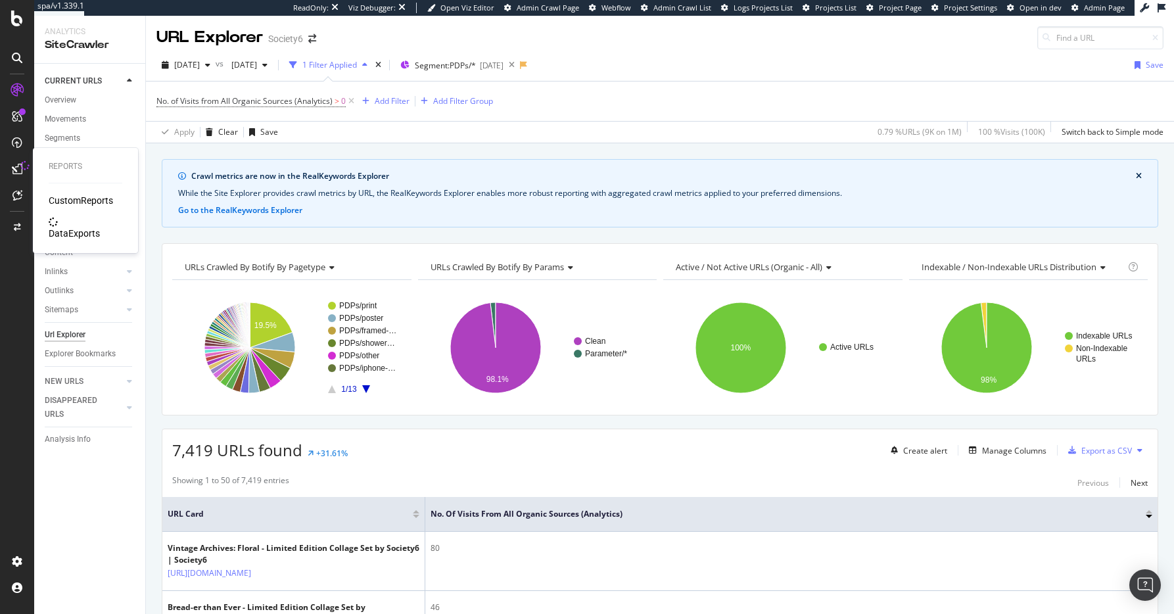
click at [72, 227] on div "DataExports" at bounding box center [74, 233] width 51 height 13
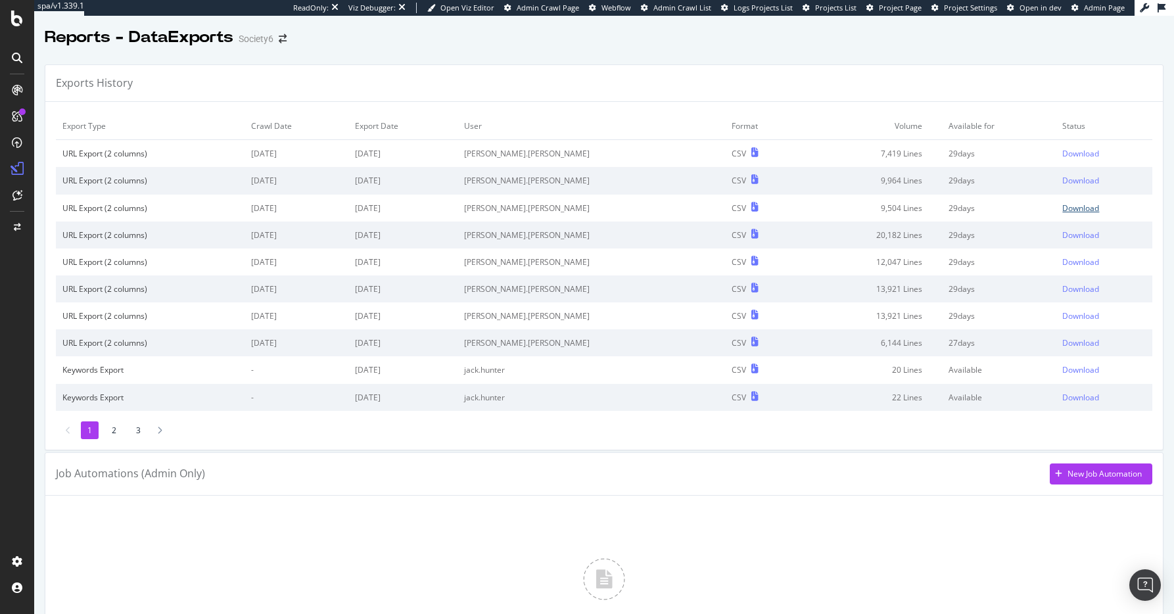
click at [993, 206] on div "Download" at bounding box center [1080, 207] width 37 height 11
click at [993, 179] on div "Download" at bounding box center [1080, 180] width 37 height 11
click at [993, 154] on div "Download" at bounding box center [1080, 153] width 37 height 11
